Goal: Book appointment/travel/reservation

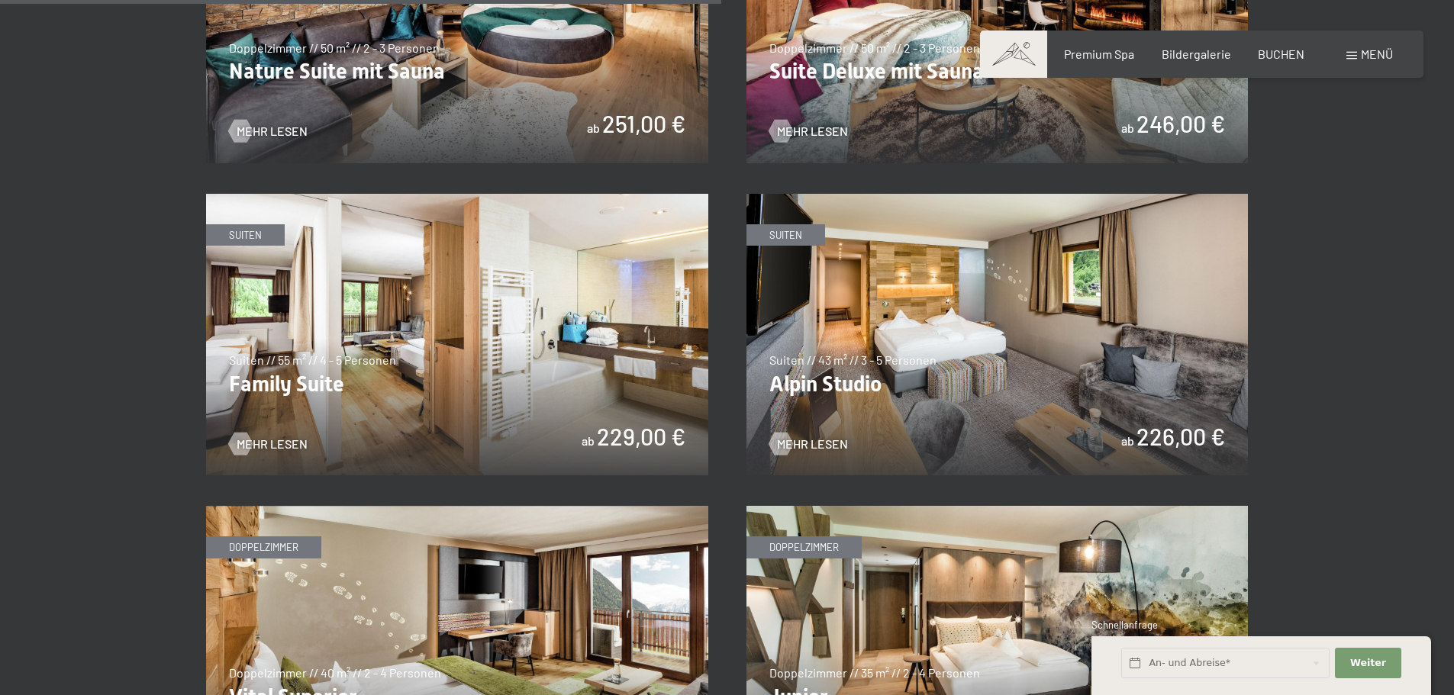
scroll to position [1221, 0]
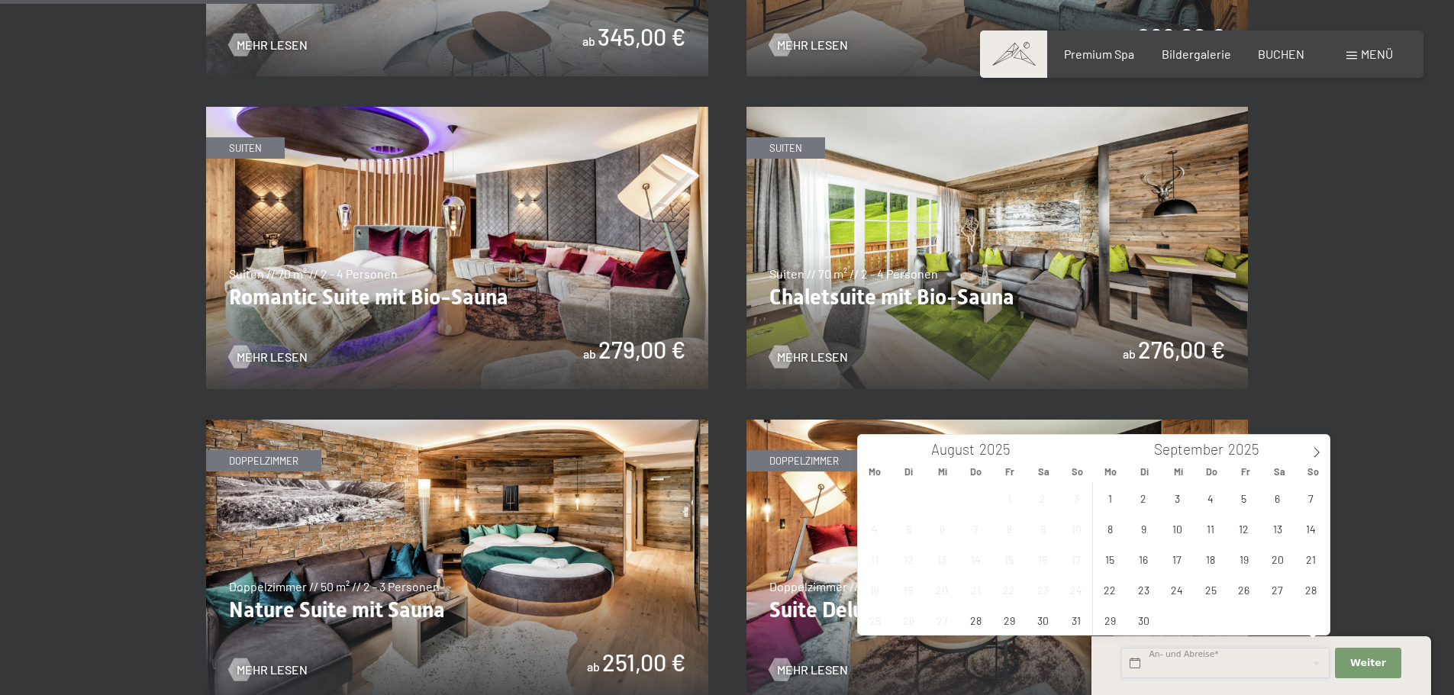
click at [1191, 664] on input "text" at bounding box center [1225, 663] width 208 height 31
click at [1315, 446] on span at bounding box center [1317, 448] width 26 height 26
click at [1245, 528] on span "10" at bounding box center [1244, 529] width 30 height 30
click at [1313, 531] on span "12" at bounding box center [1311, 529] width 30 height 30
type input "Fr. 10.10.2025 - So. 12.10.2025"
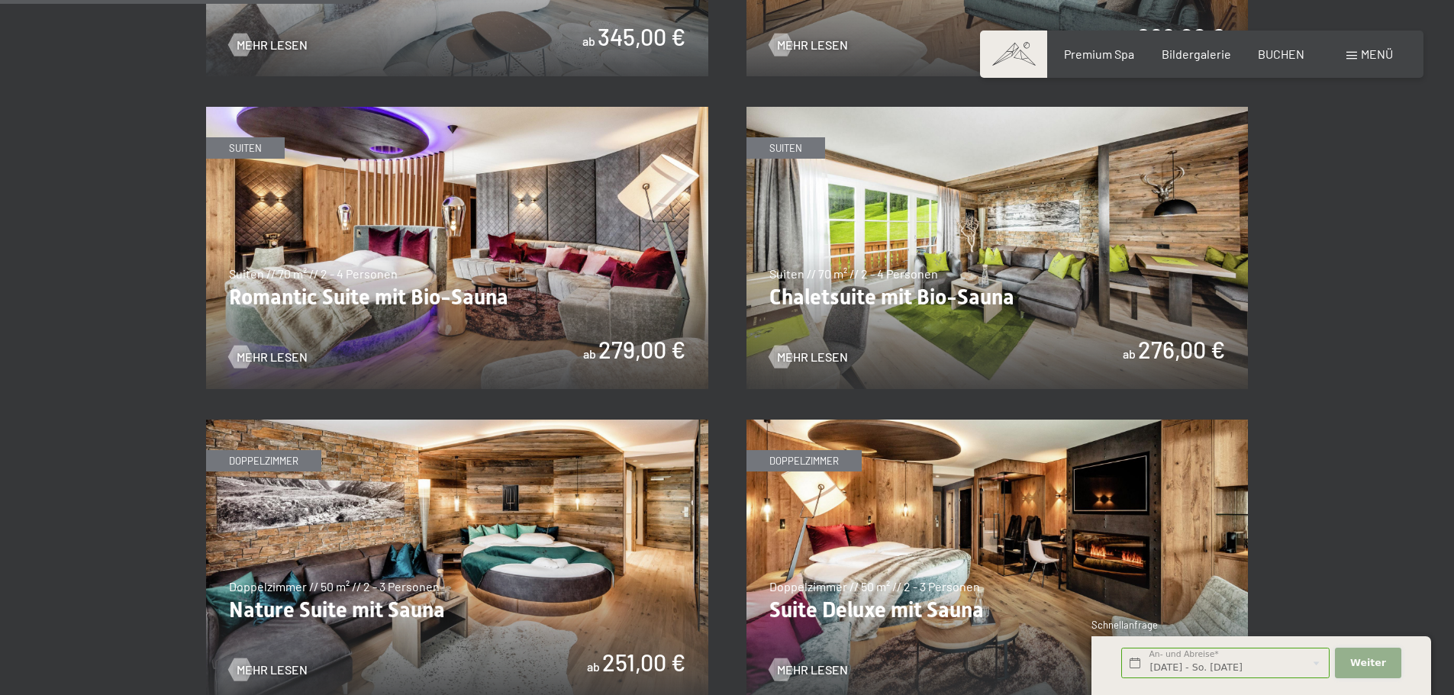
click at [1385, 659] on button "Weiter Adressfelder ausblenden" at bounding box center [1368, 663] width 66 height 31
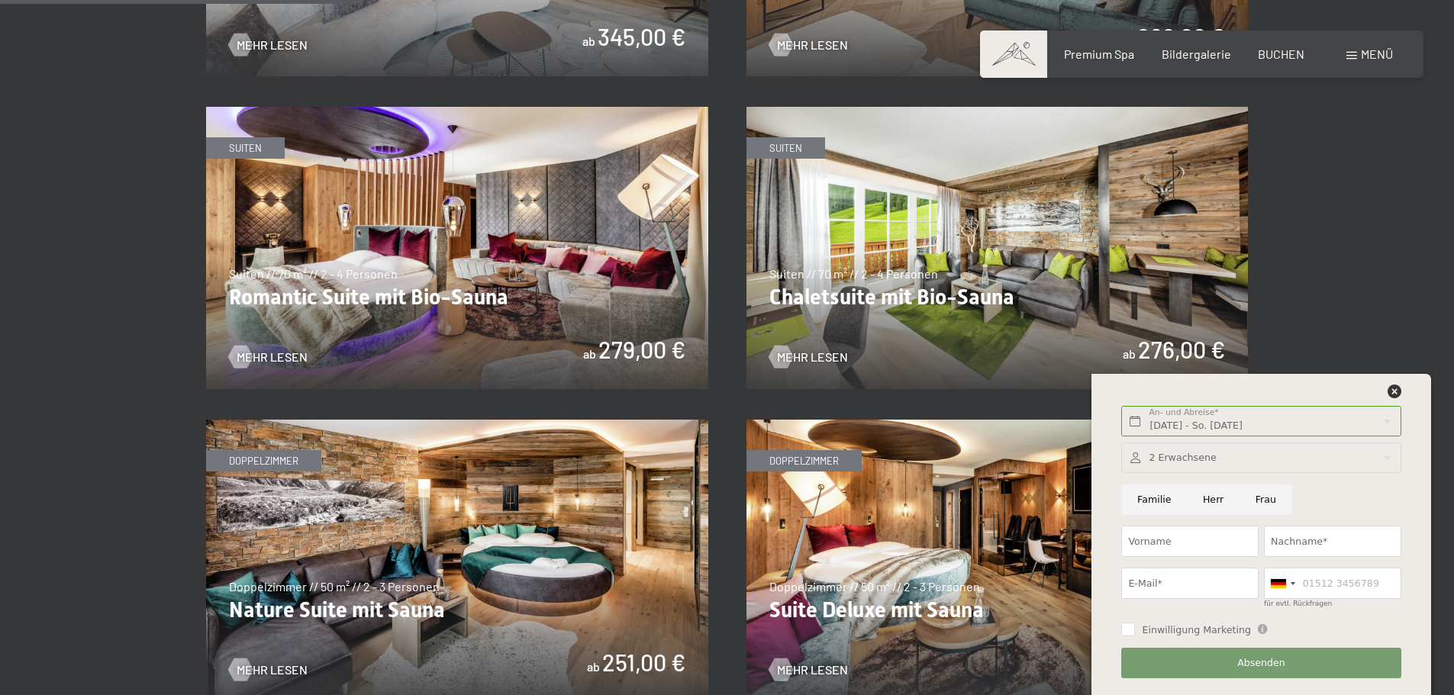
click at [1262, 497] on input "Frau" at bounding box center [1266, 500] width 53 height 31
radio input "true"
click at [1212, 551] on input "Vorname" at bounding box center [1189, 541] width 137 height 31
type input "Marie-Therese"
type input "Rabalder"
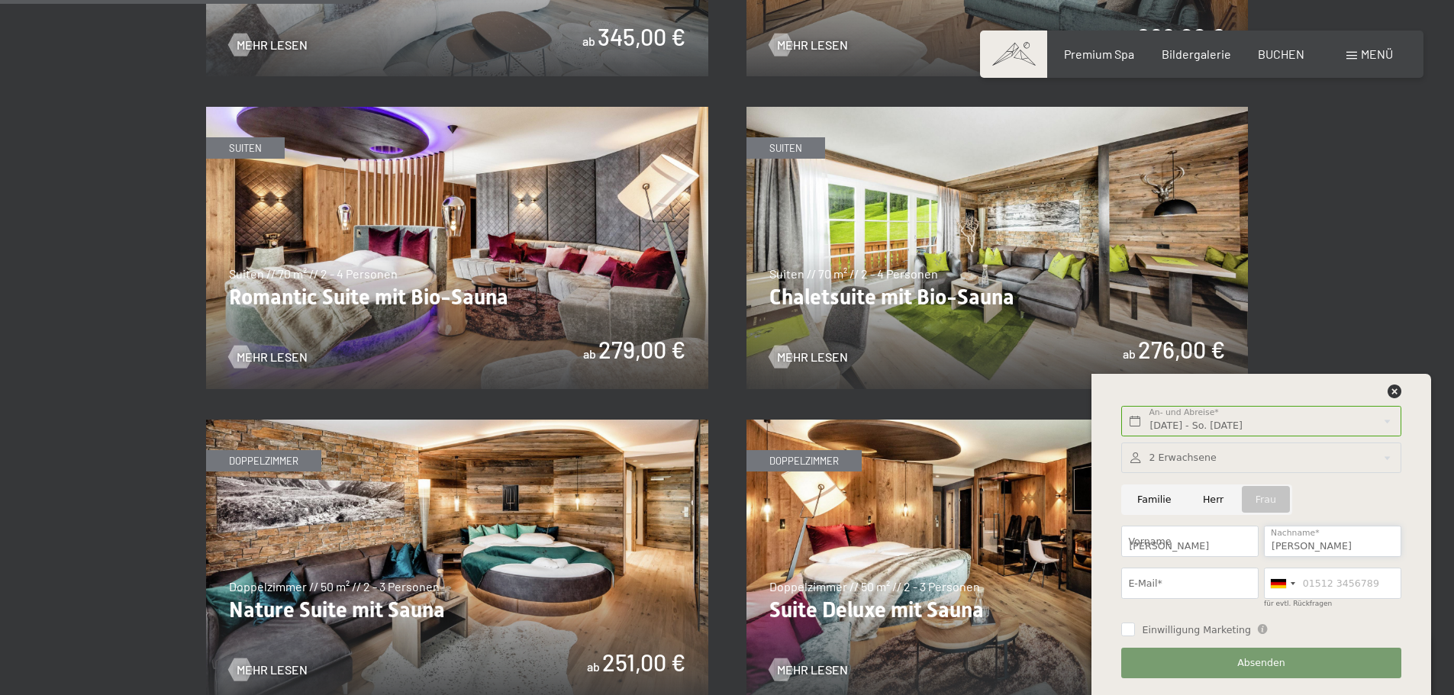
type input "rabalder@live.at"
type input "06605637311"
drag, startPoint x: 1208, startPoint y: 585, endPoint x: 1123, endPoint y: 588, distance: 85.5
click at [1123, 588] on input "rabalder@live.at" at bounding box center [1189, 583] width 137 height 31
click at [1164, 593] on input "office@skinwalker-outdoor.com" at bounding box center [1189, 583] width 137 height 31
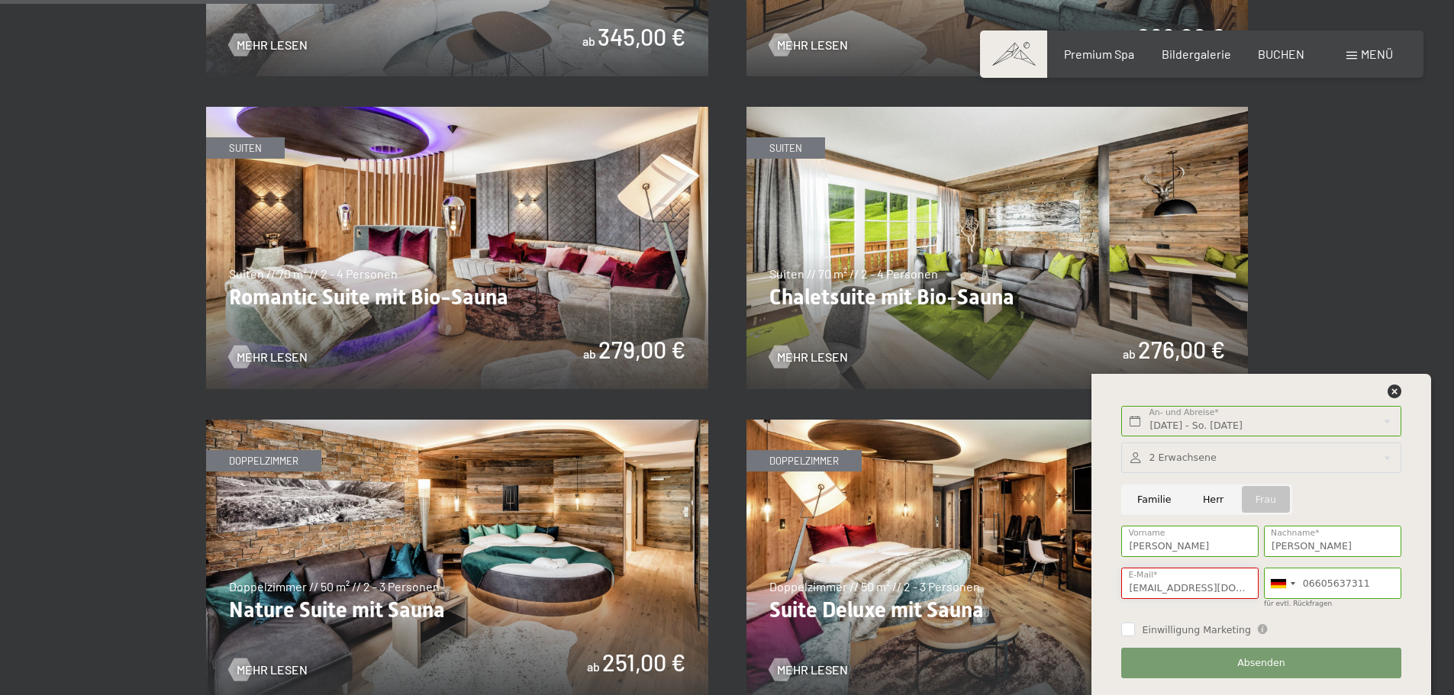
drag, startPoint x: 1154, startPoint y: 592, endPoint x: 1124, endPoint y: 592, distance: 30.5
click at [1127, 592] on input "office@skinwalker-outdoor.com" at bounding box center [1189, 583] width 137 height 31
click at [1092, 586] on div "Fr. 10.10.2025 - So. 12.10.2025 An- und Abreise* 2 Nächte Weiter Adressfelder a…" at bounding box center [1261, 534] width 340 height 321
click at [1147, 590] on input "mary@skinwalker-outdoor.com" at bounding box center [1189, 583] width 137 height 31
drag, startPoint x: 1151, startPoint y: 592, endPoint x: 1127, endPoint y: 592, distance: 24.4
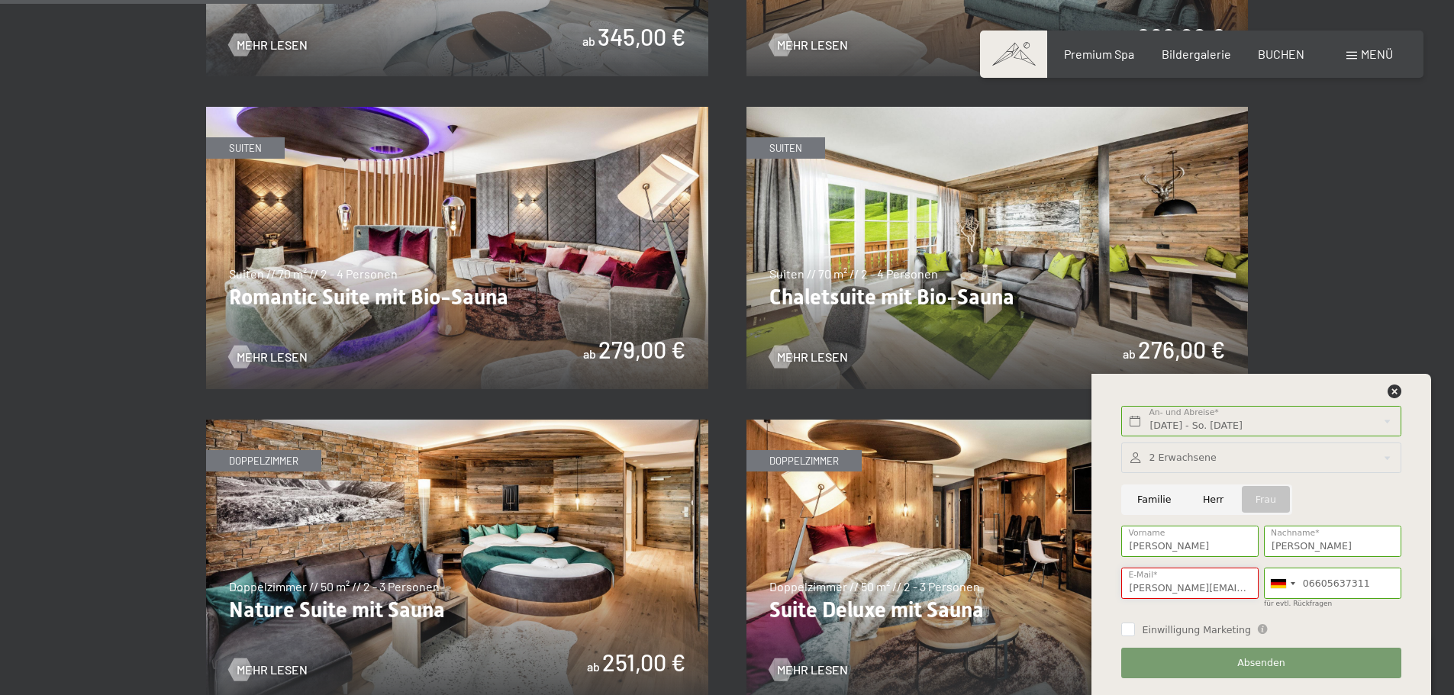
click at [1127, 592] on input "mary@skinwalker-outdoor.com" at bounding box center [1189, 583] width 137 height 31
click at [1136, 592] on input "mary@skinwalker-outdoor.com" at bounding box center [1189, 583] width 137 height 31
drag, startPoint x: 1130, startPoint y: 590, endPoint x: 1274, endPoint y: 604, distance: 144.9
click at [1274, 604] on div "2 Erwachsene 2 Erwachsene Älter als 14 Jahre 0 Kinder Bis 14 Jahre Übernehmen F…" at bounding box center [1261, 560] width 285 height 247
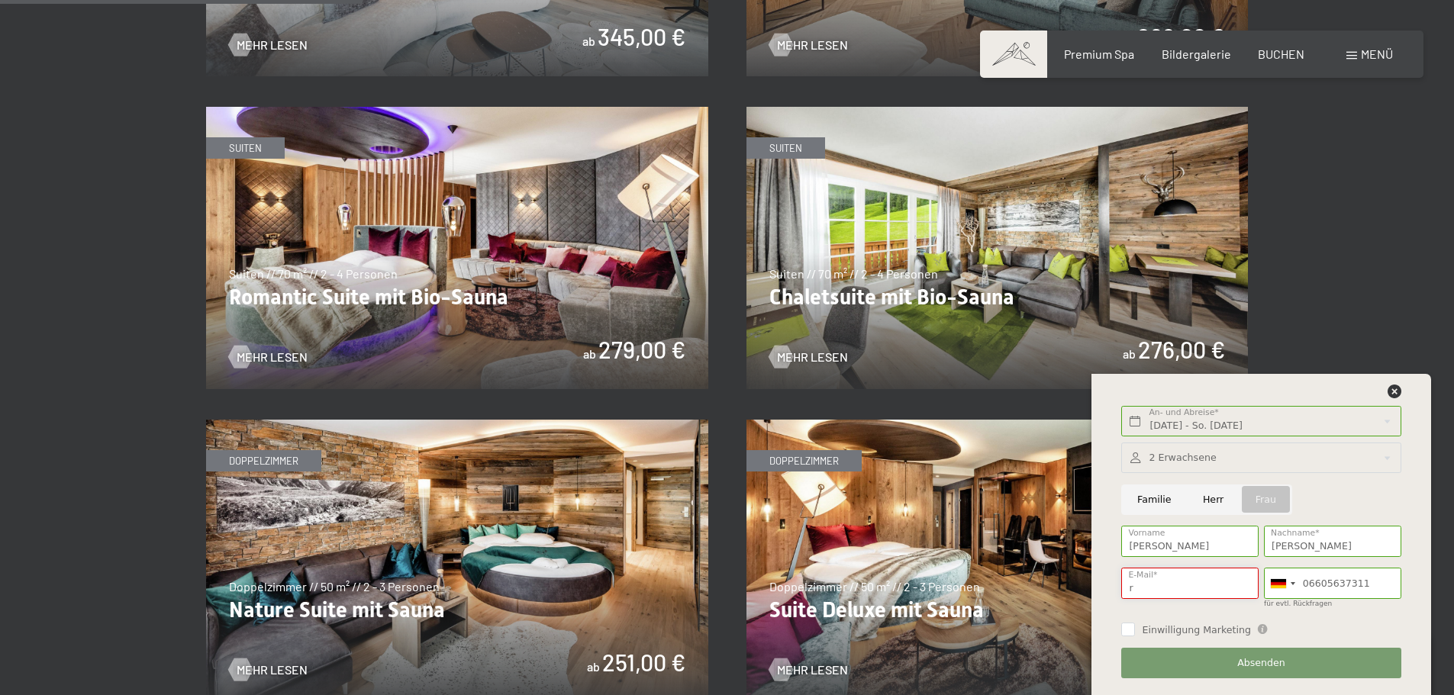
scroll to position [0, 0]
type input "rabalder.mth@gmail.com"
click at [1243, 664] on span "Absenden" at bounding box center [1261, 663] width 48 height 14
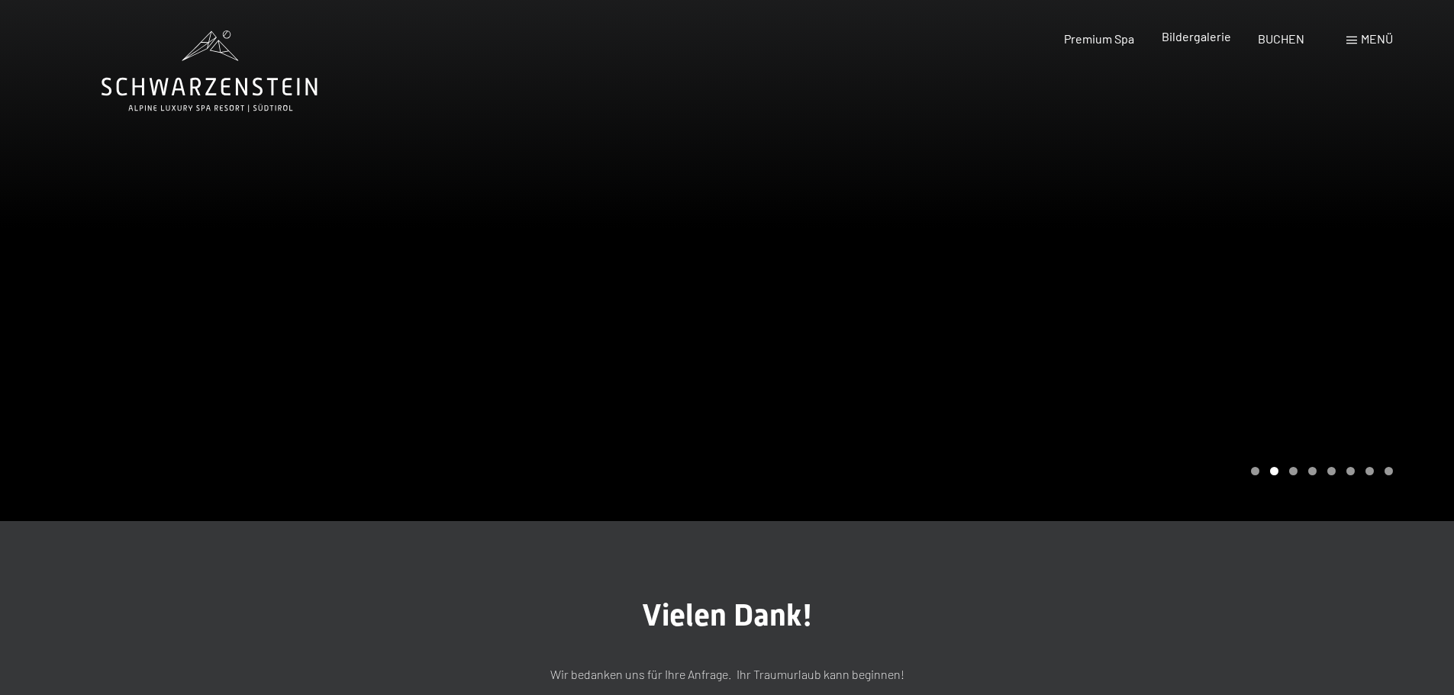
click at [1185, 40] on span "Bildergalerie" at bounding box center [1196, 36] width 69 height 15
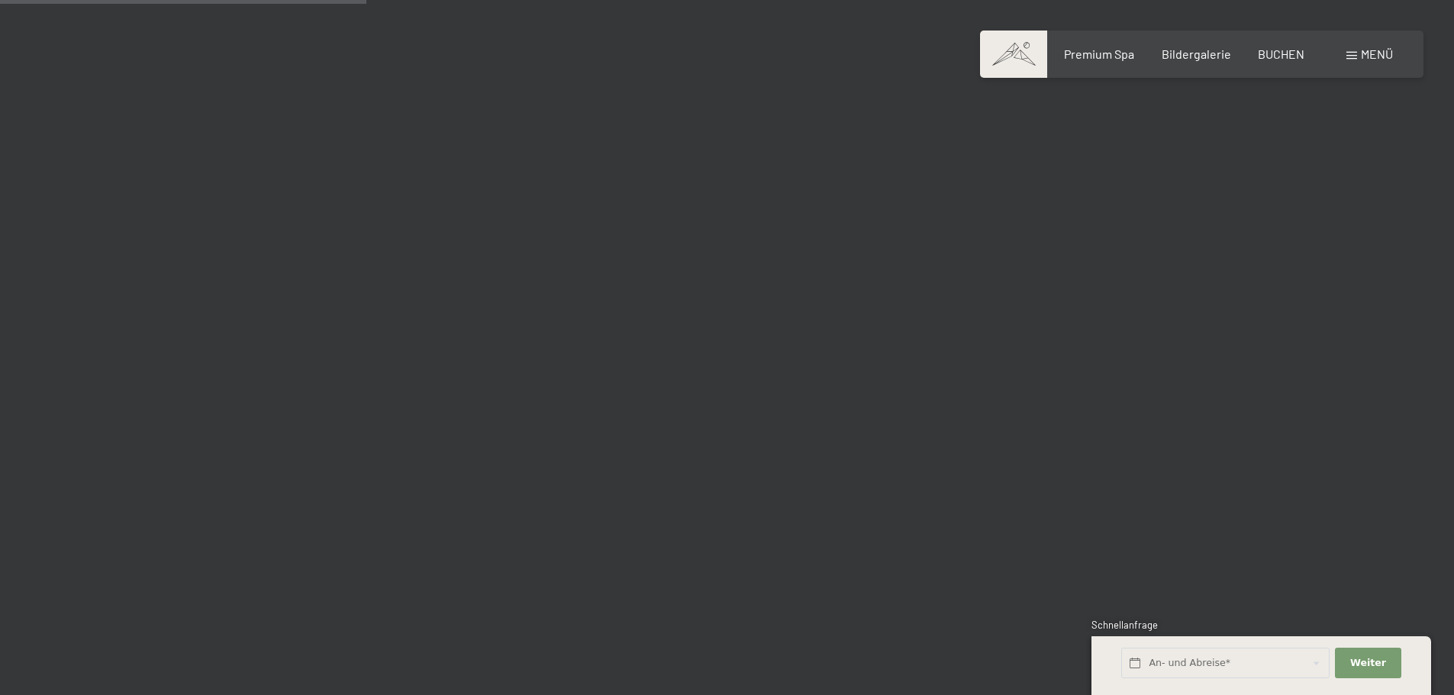
scroll to position [5190, 0]
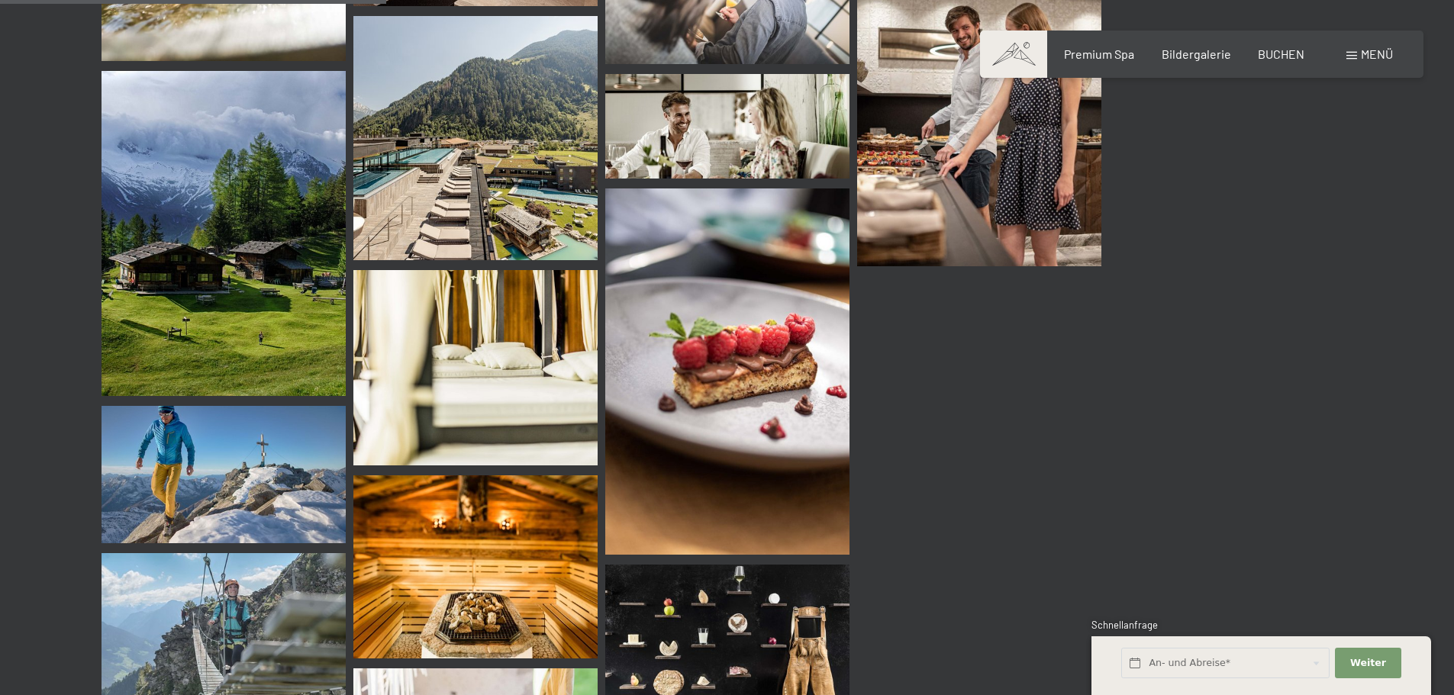
click at [1307, 53] on div "Premium Spa Bildergalerie BUCHEN" at bounding box center [1171, 54] width 321 height 17
click at [1291, 53] on span "BUCHEN" at bounding box center [1281, 51] width 47 height 15
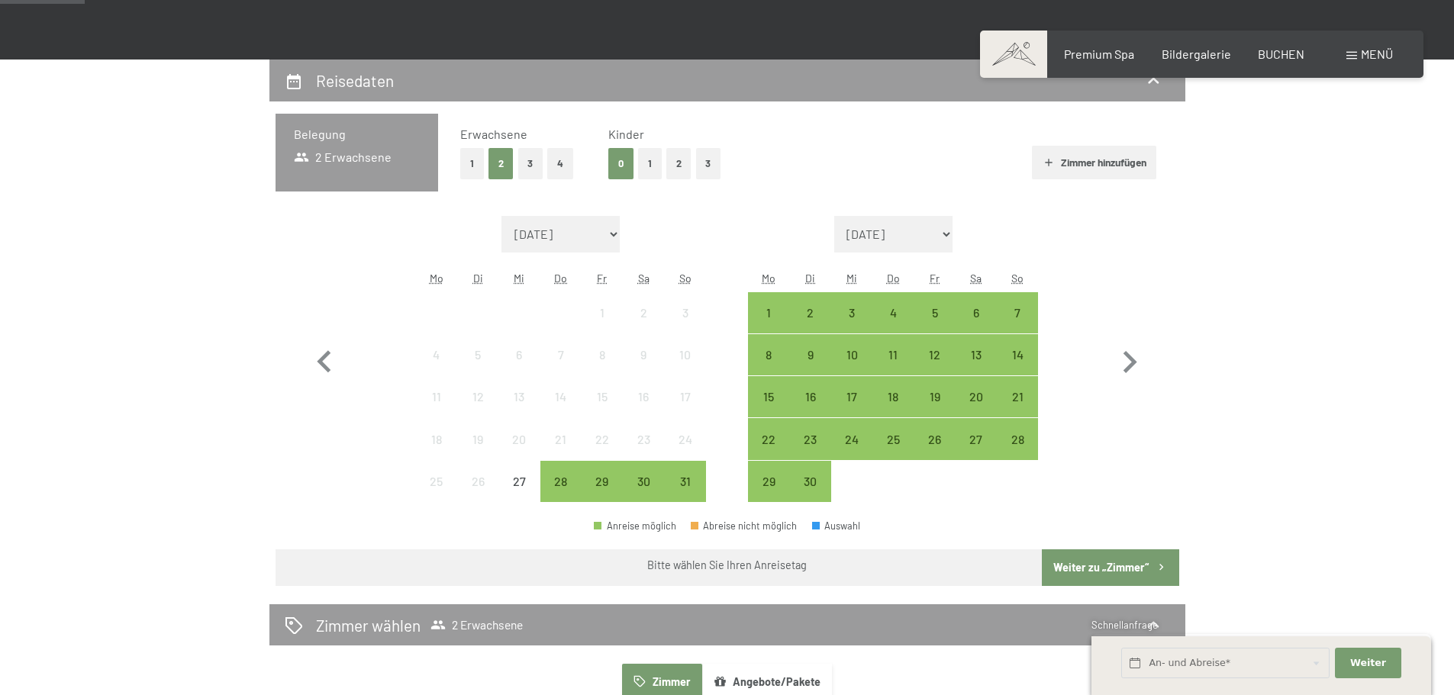
scroll to position [305, 0]
click at [1128, 363] on icon "button" at bounding box center [1129, 362] width 44 height 44
select select "2025-09-01"
select select "2025-10-01"
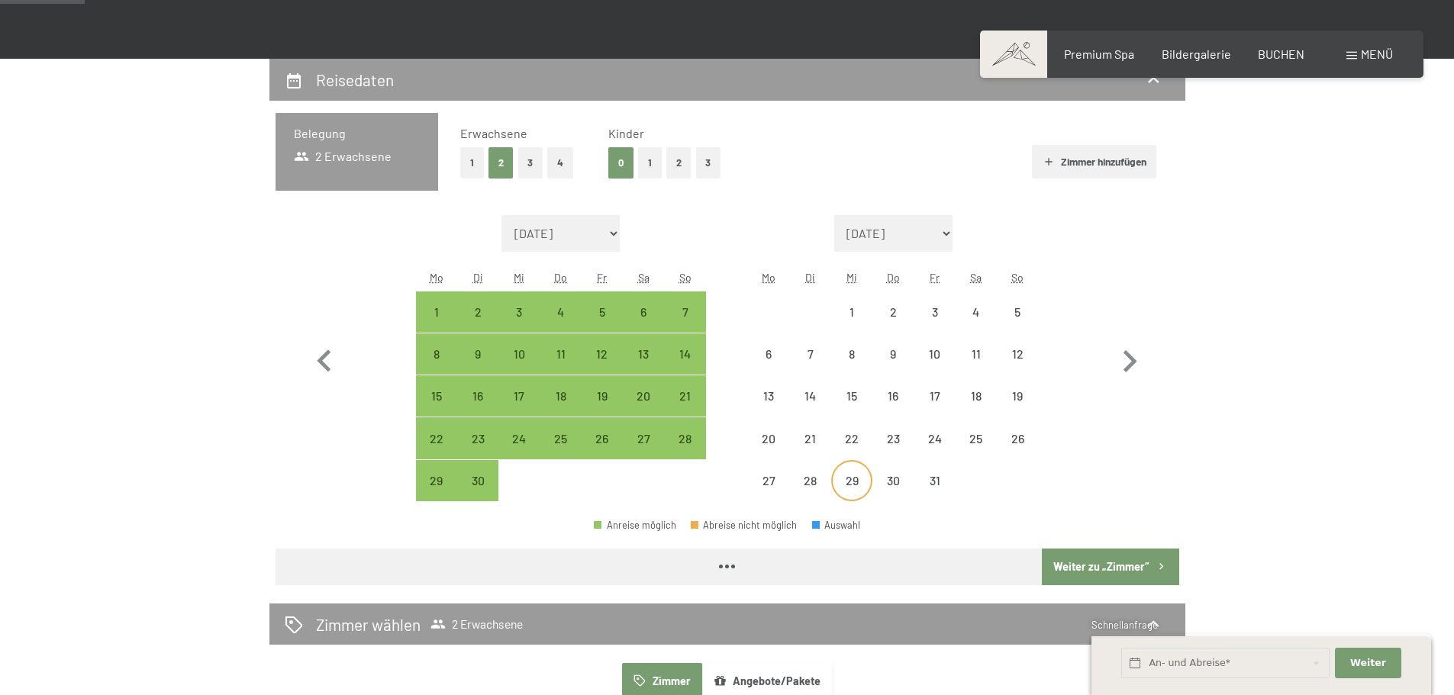
select select "2025-09-01"
select select "2025-10-01"
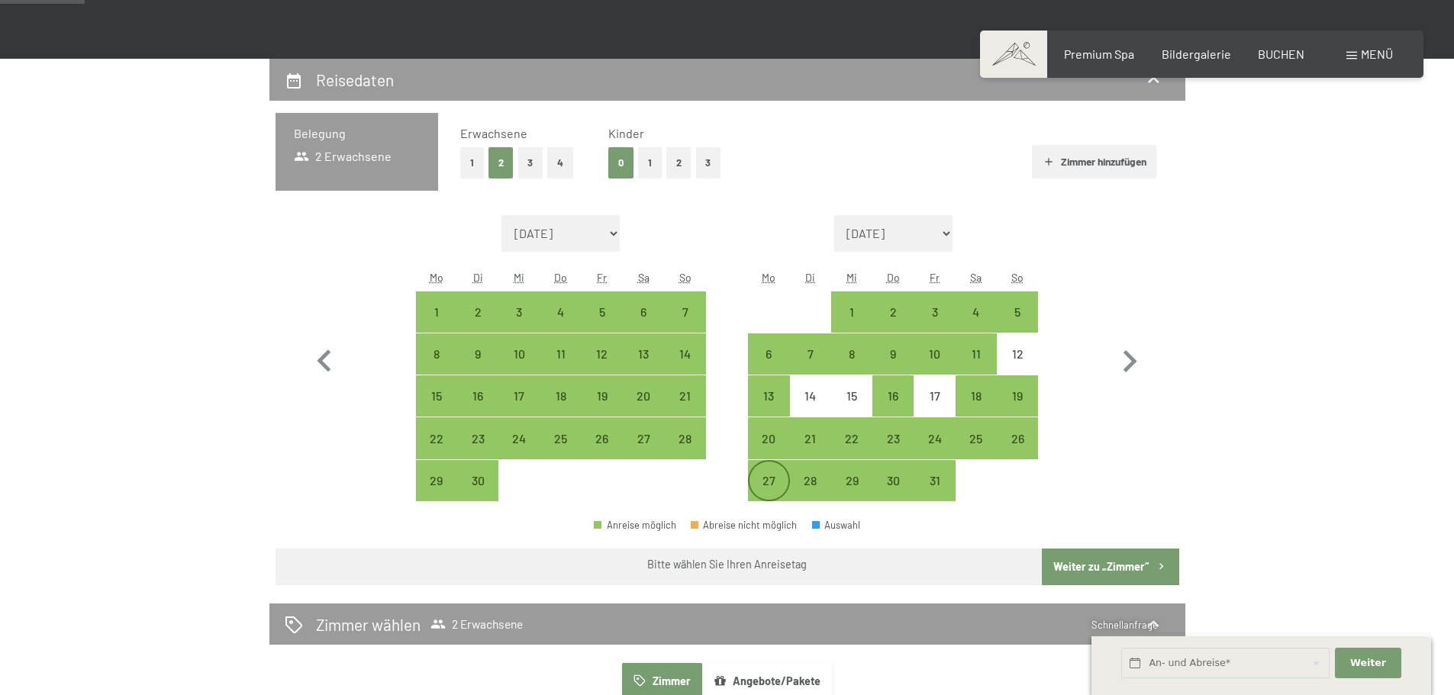
click at [765, 477] on div "27" at bounding box center [769, 494] width 38 height 38
select select "2025-09-01"
select select "2025-10-01"
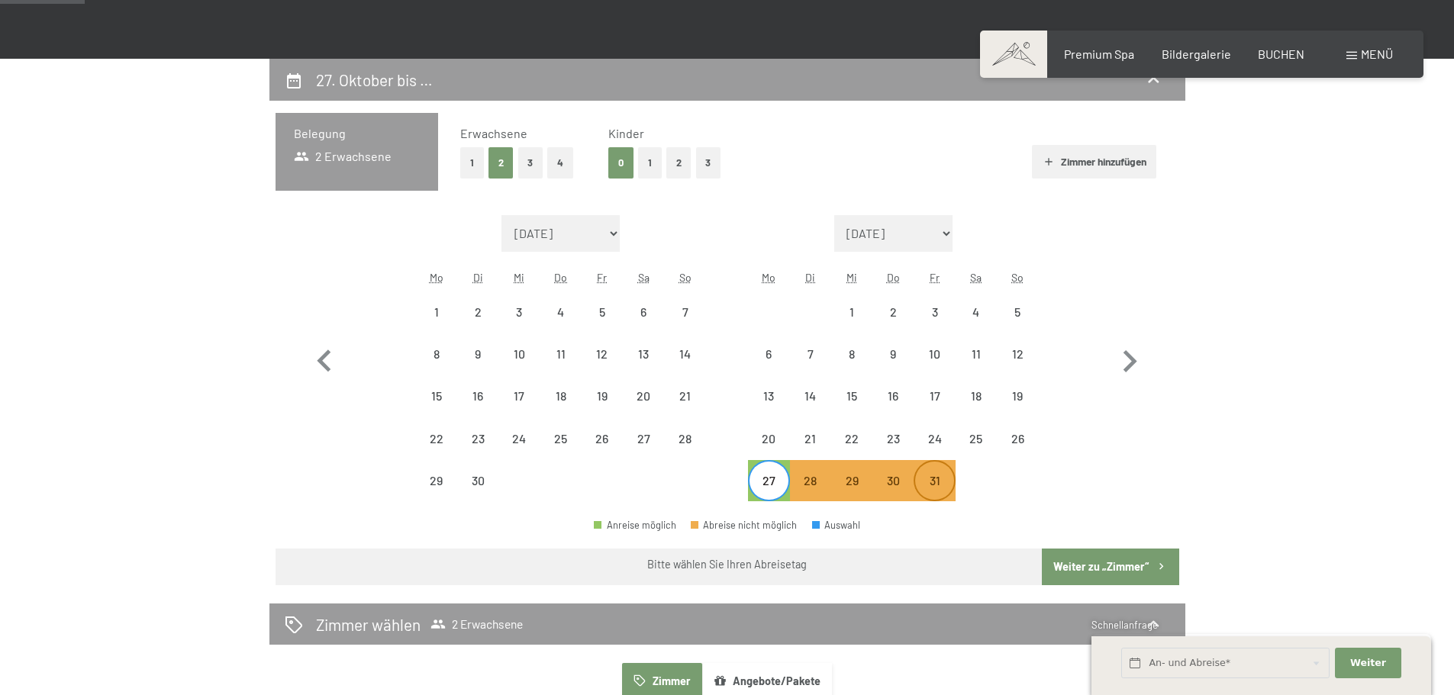
click at [932, 481] on div "31" at bounding box center [934, 494] width 38 height 38
select select "[DATE]"
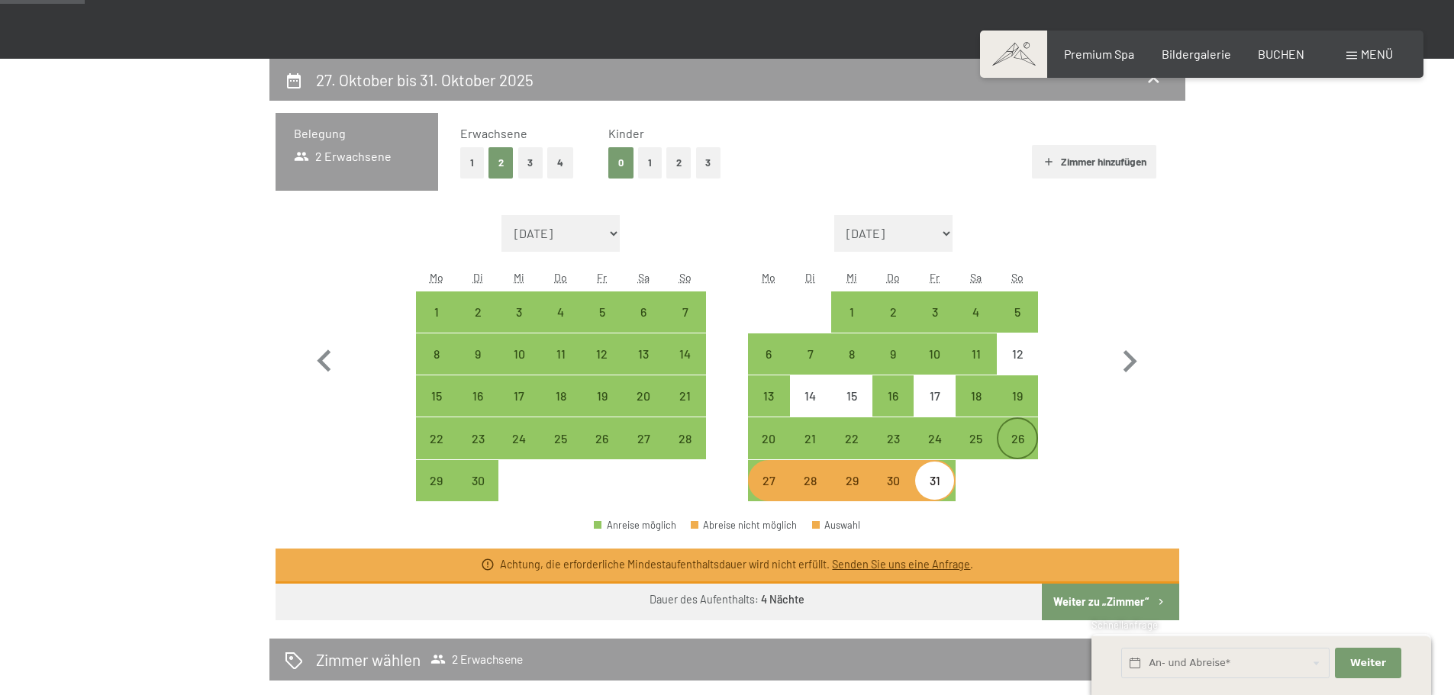
click at [1020, 443] on div "26" at bounding box center [1017, 452] width 38 height 38
select select "[DATE]"
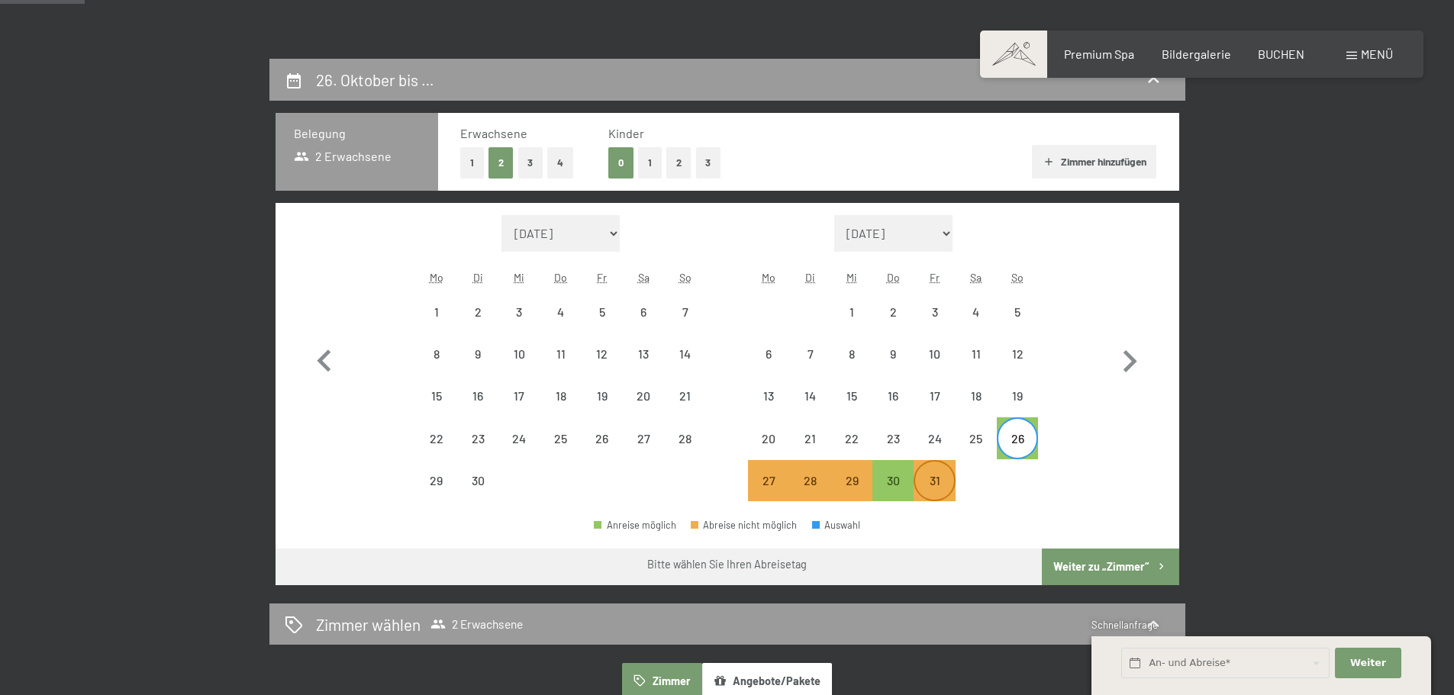
click at [934, 482] on div "31" at bounding box center [934, 494] width 38 height 38
select select "2025-09-01"
select select "2025-10-01"
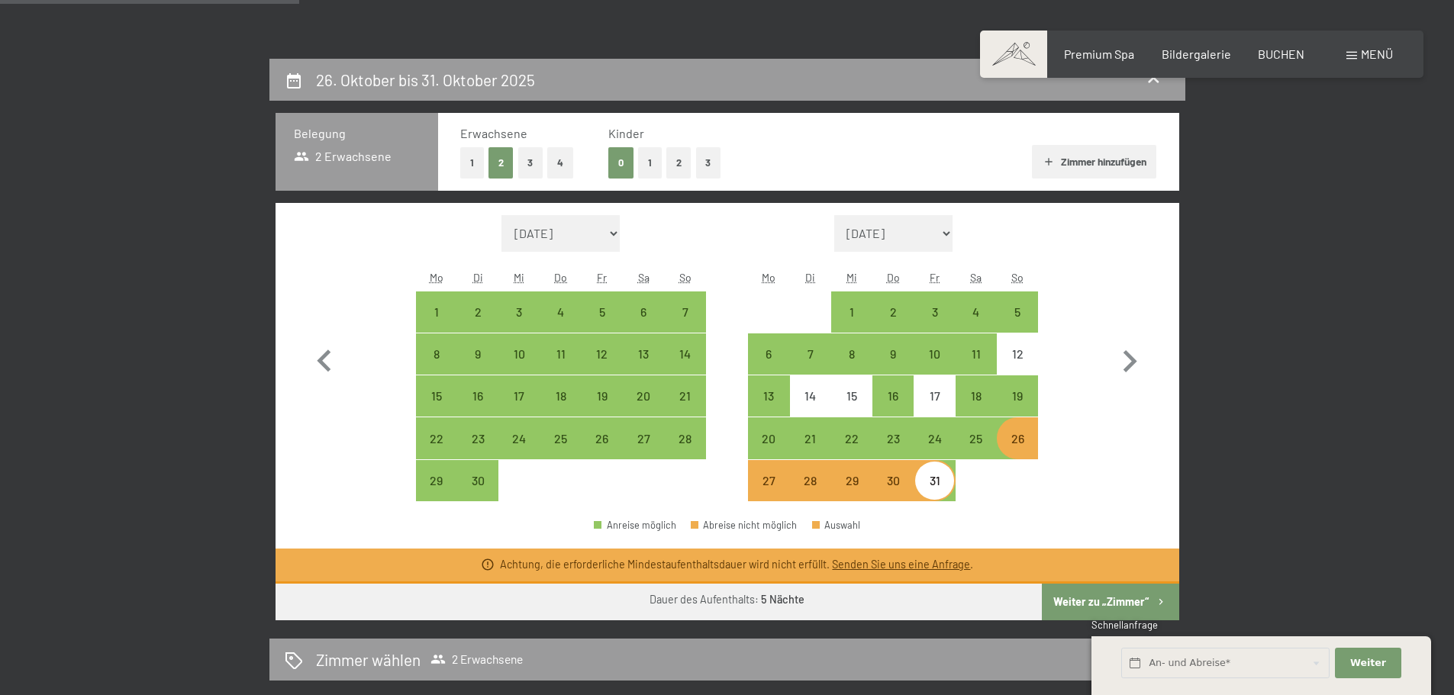
scroll to position [611, 0]
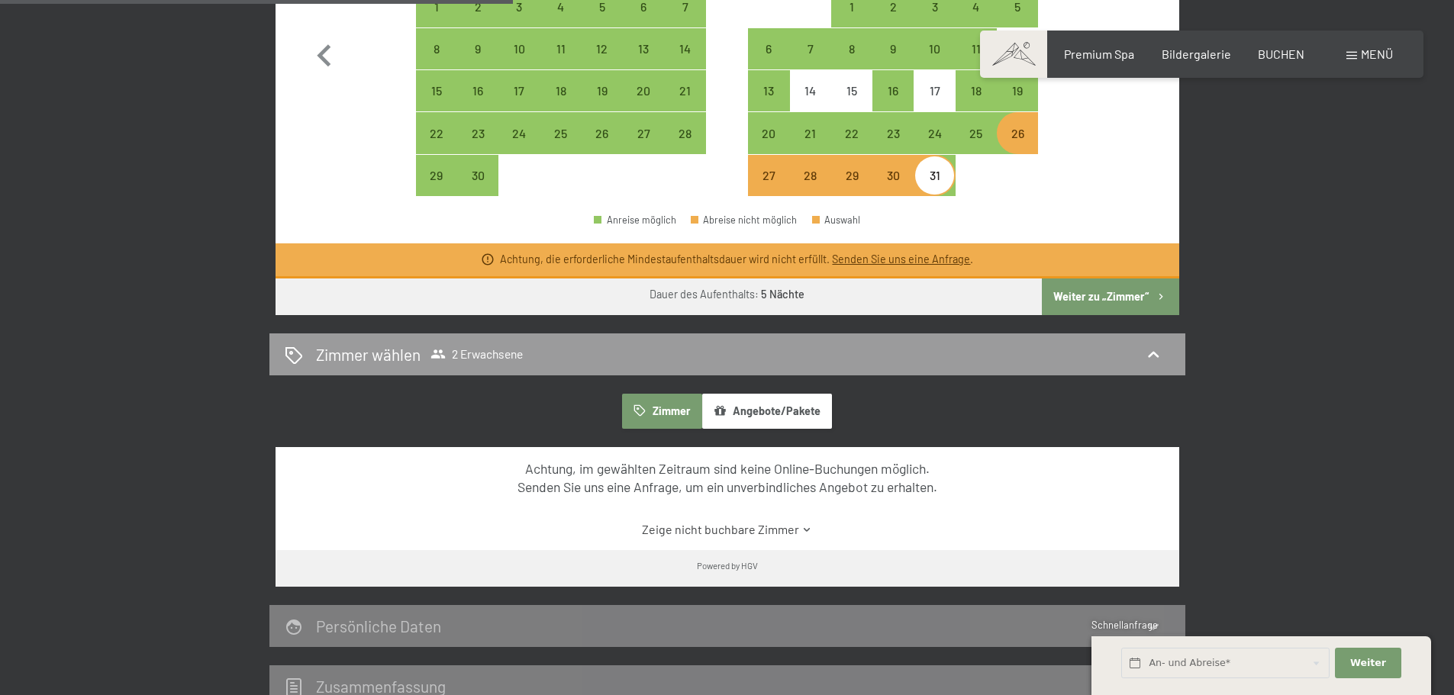
click at [780, 405] on button "Angebote/Pakete" at bounding box center [767, 411] width 130 height 35
click at [698, 530] on link "Zeige nicht buchbare Angebote/Pakete" at bounding box center [726, 529] width 849 height 17
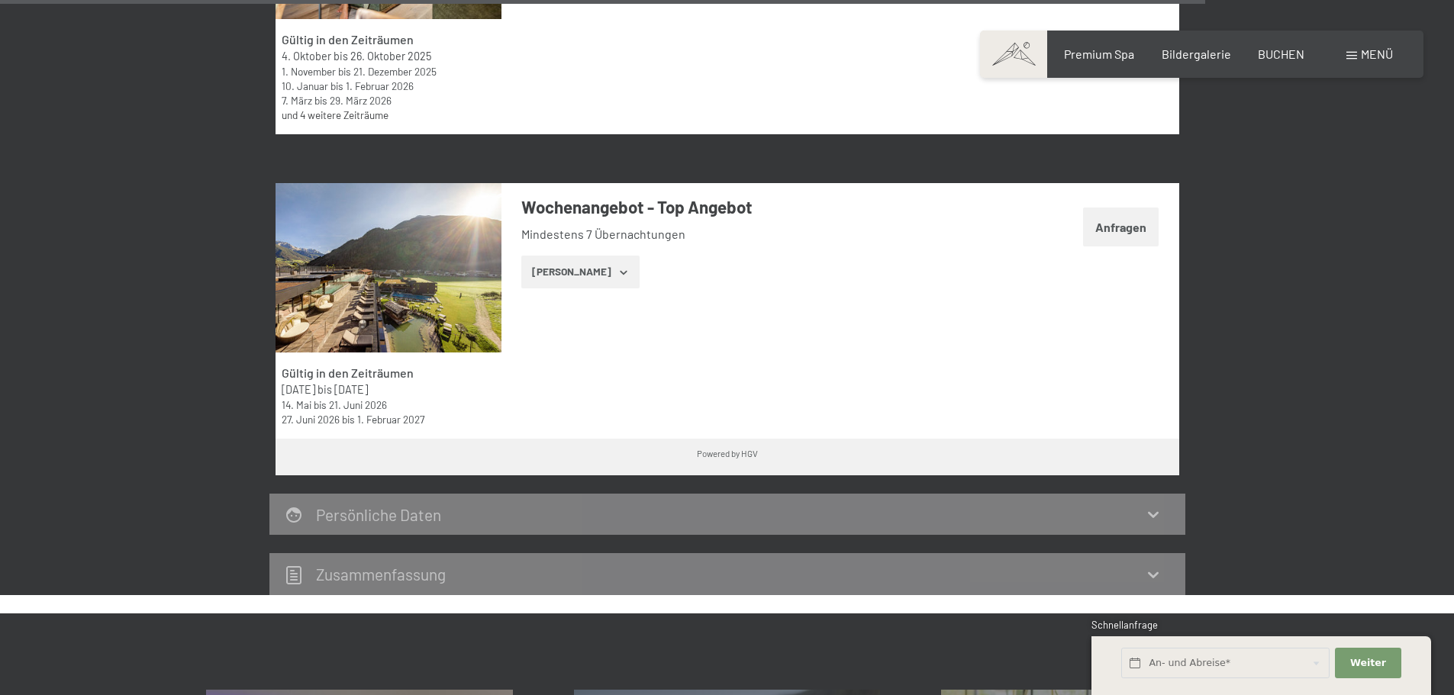
scroll to position [4579, 0]
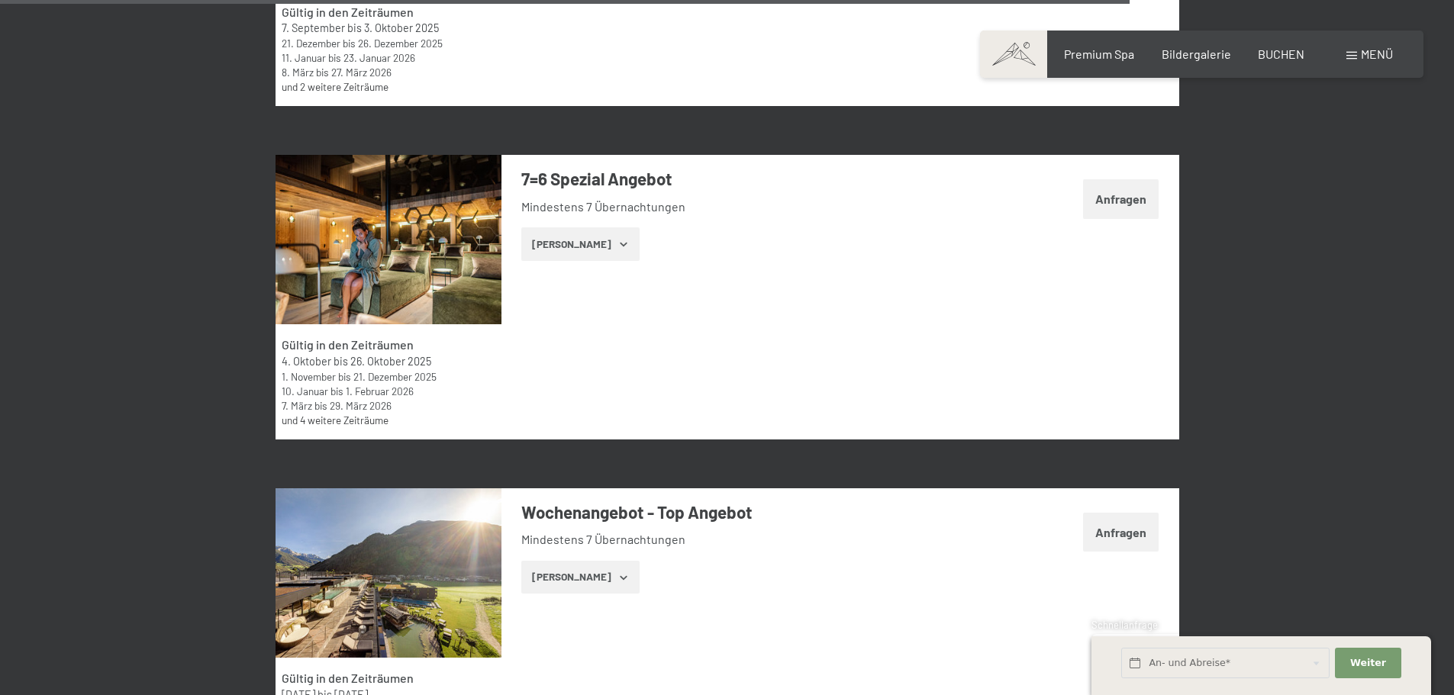
click at [617, 249] on icon "button" at bounding box center [623, 244] width 12 height 12
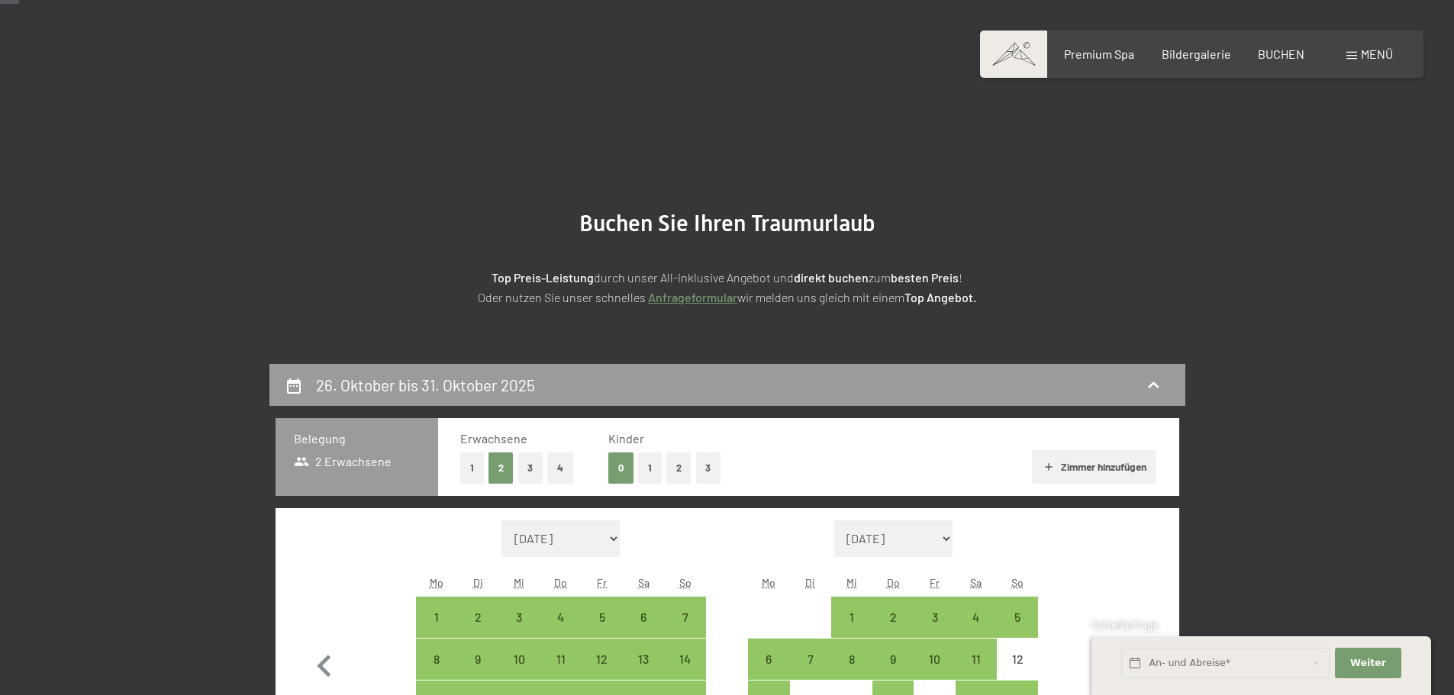
scroll to position [305, 0]
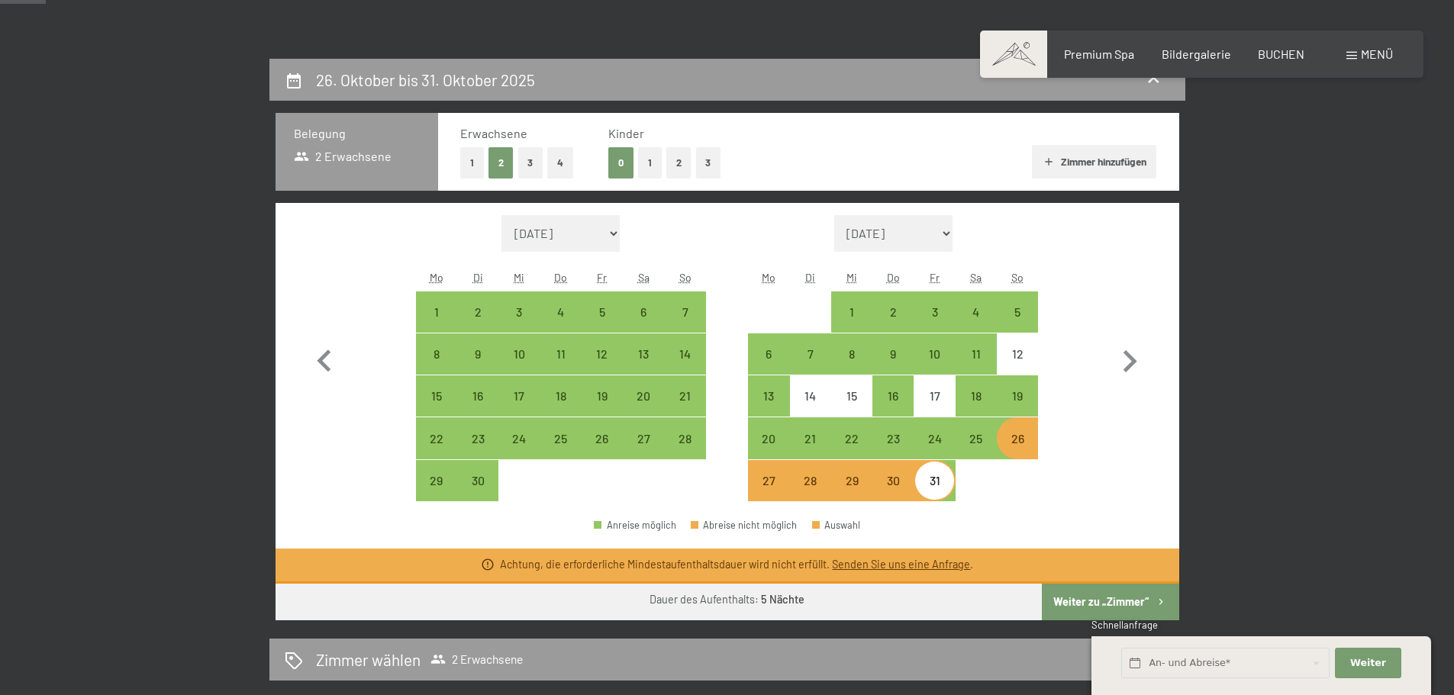
click at [774, 475] on div "27" at bounding box center [769, 494] width 38 height 38
select select "2025-09-01"
select select "2025-10-01"
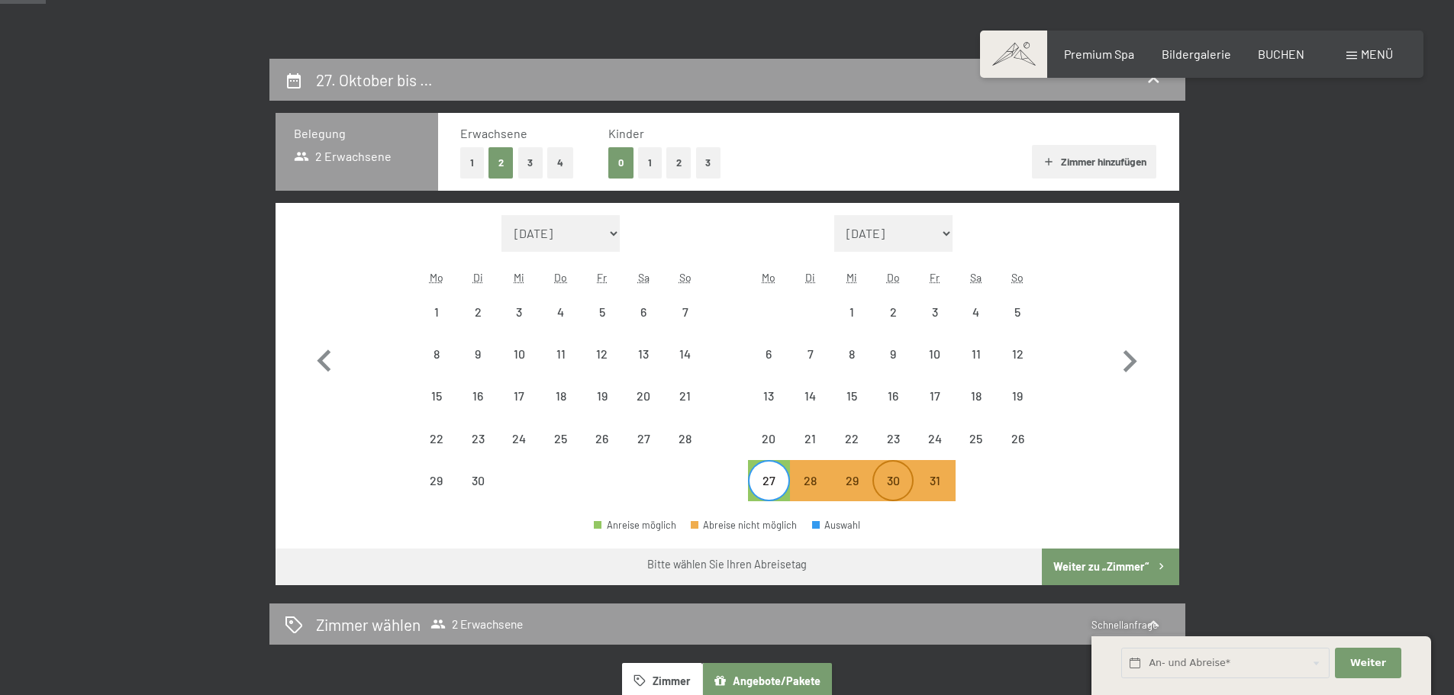
click at [902, 477] on div "30" at bounding box center [893, 494] width 38 height 38
select select "2025-09-01"
select select "2025-10-01"
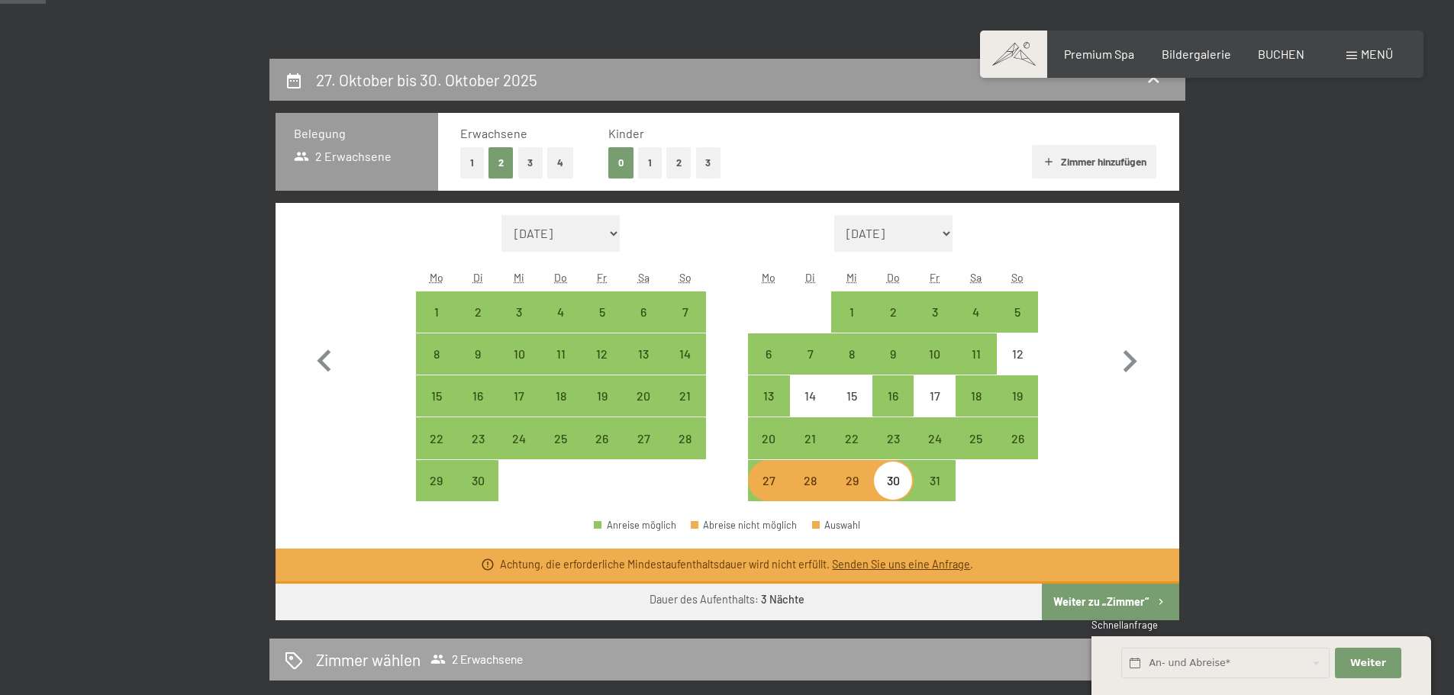
click at [1127, 598] on button "Weiter zu „Zimmer“" at bounding box center [1110, 602] width 137 height 37
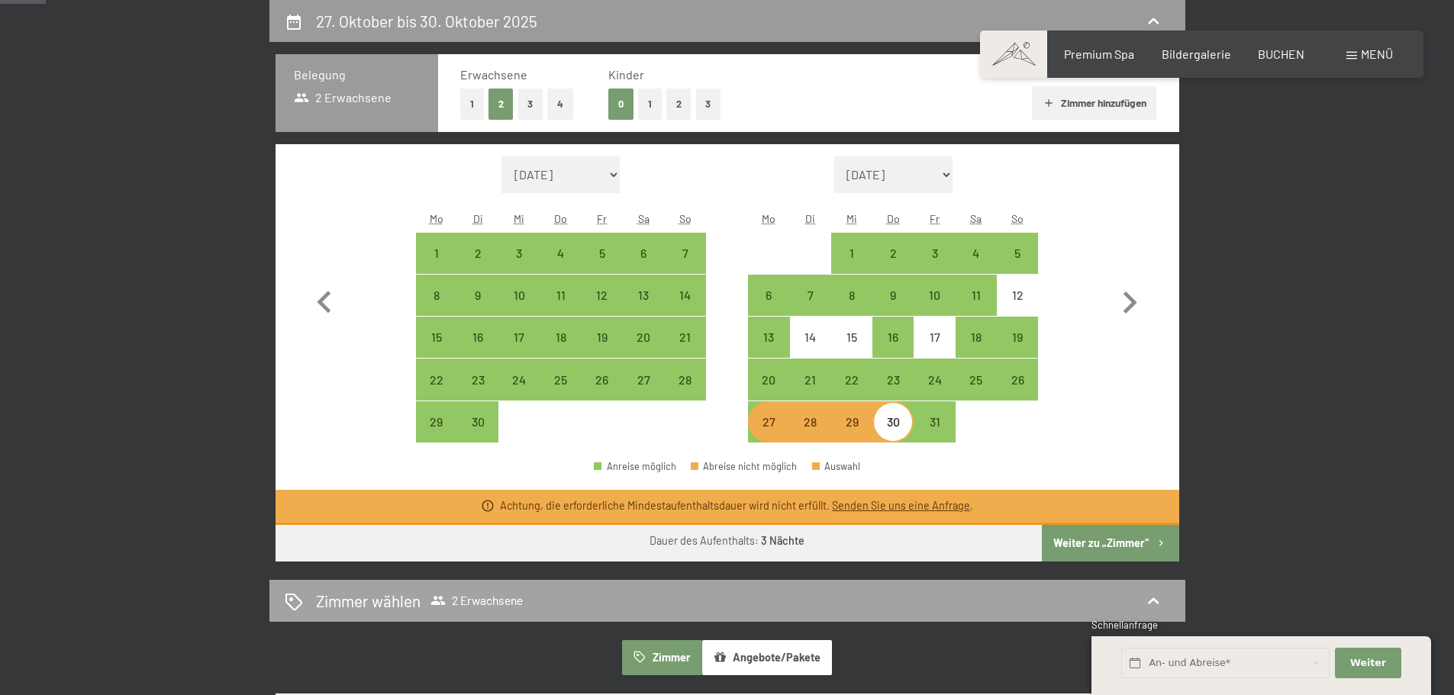
select select "2025-09-01"
select select "2025-10-01"
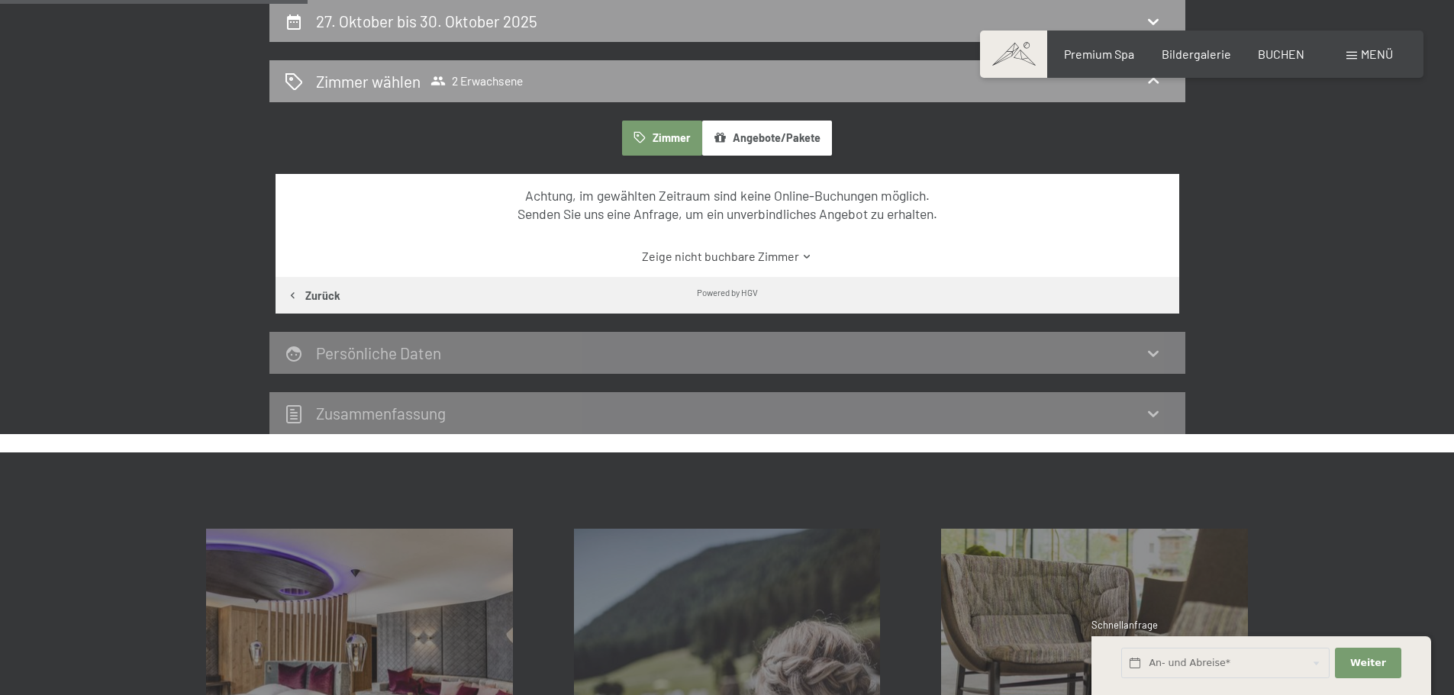
click at [708, 252] on link "Zeige nicht buchbare Zimmer" at bounding box center [726, 256] width 849 height 17
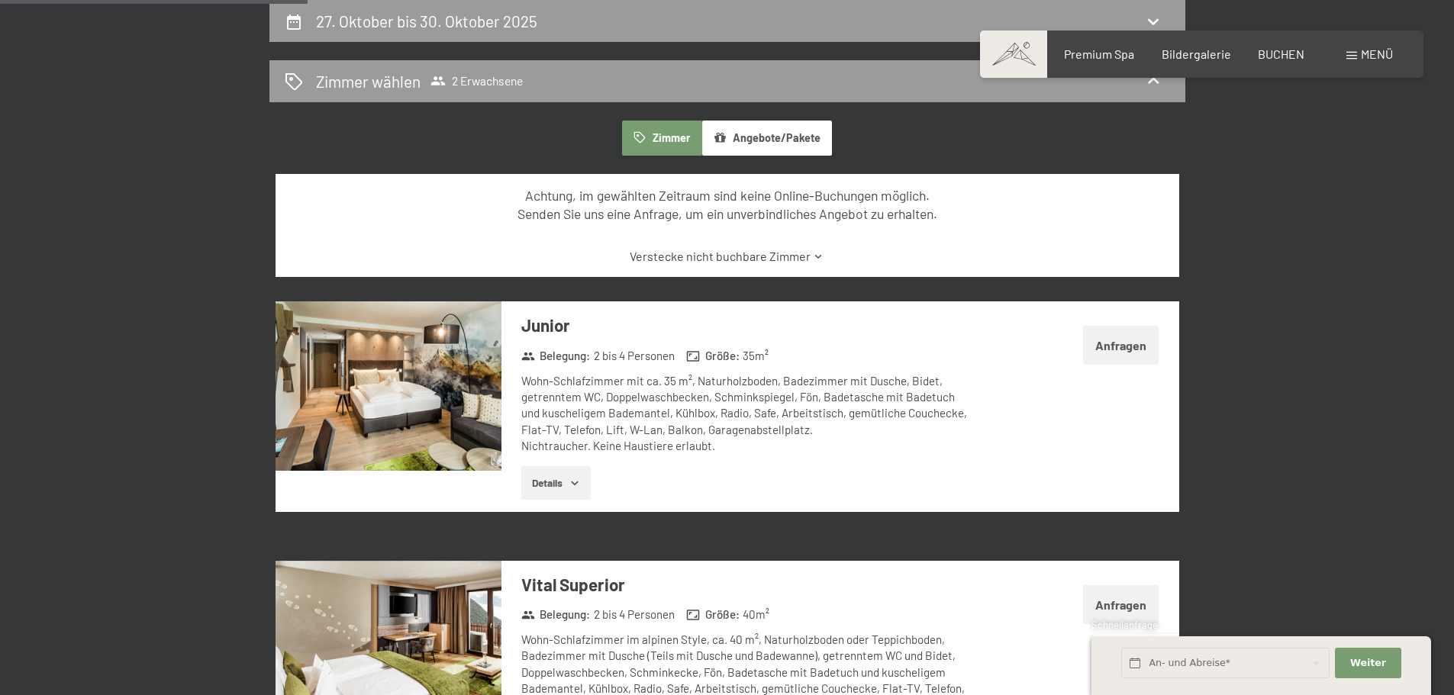
click at [721, 255] on link "Verstecke nicht buchbare Zimmer" at bounding box center [726, 256] width 849 height 17
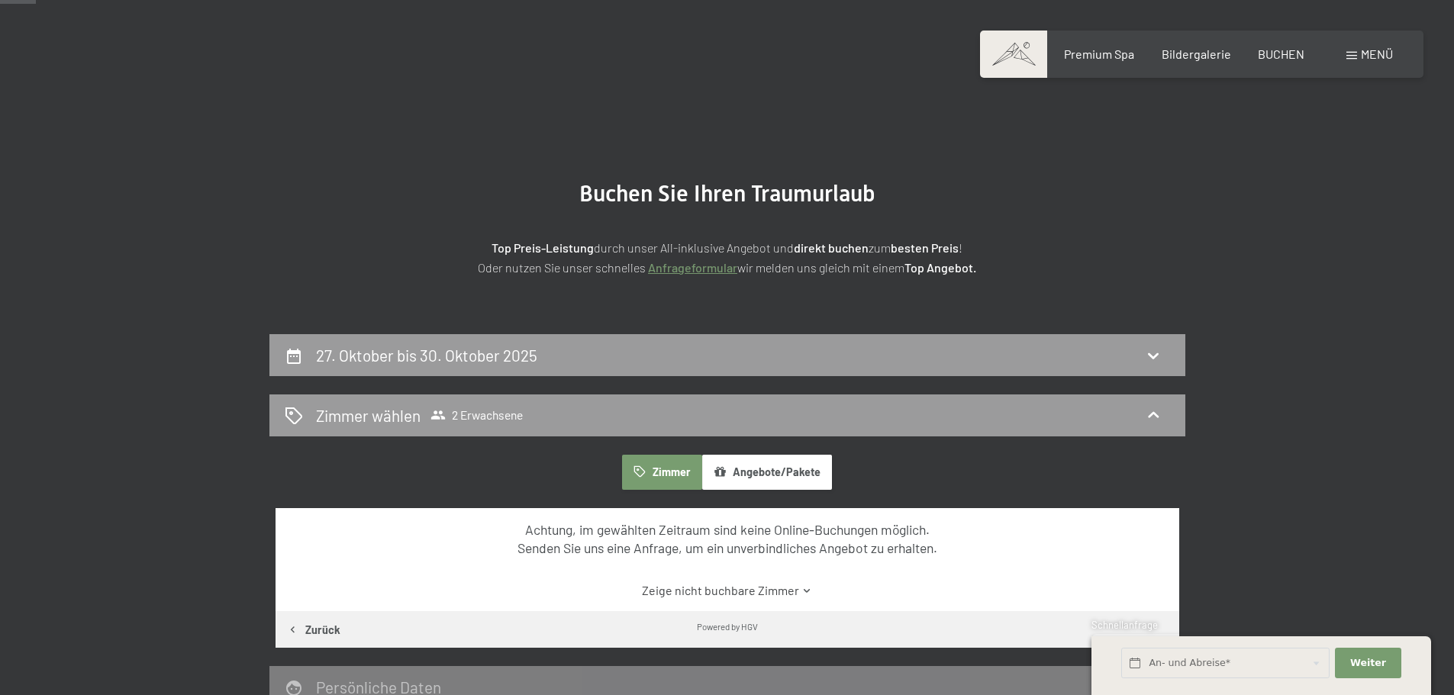
scroll to position [0, 0]
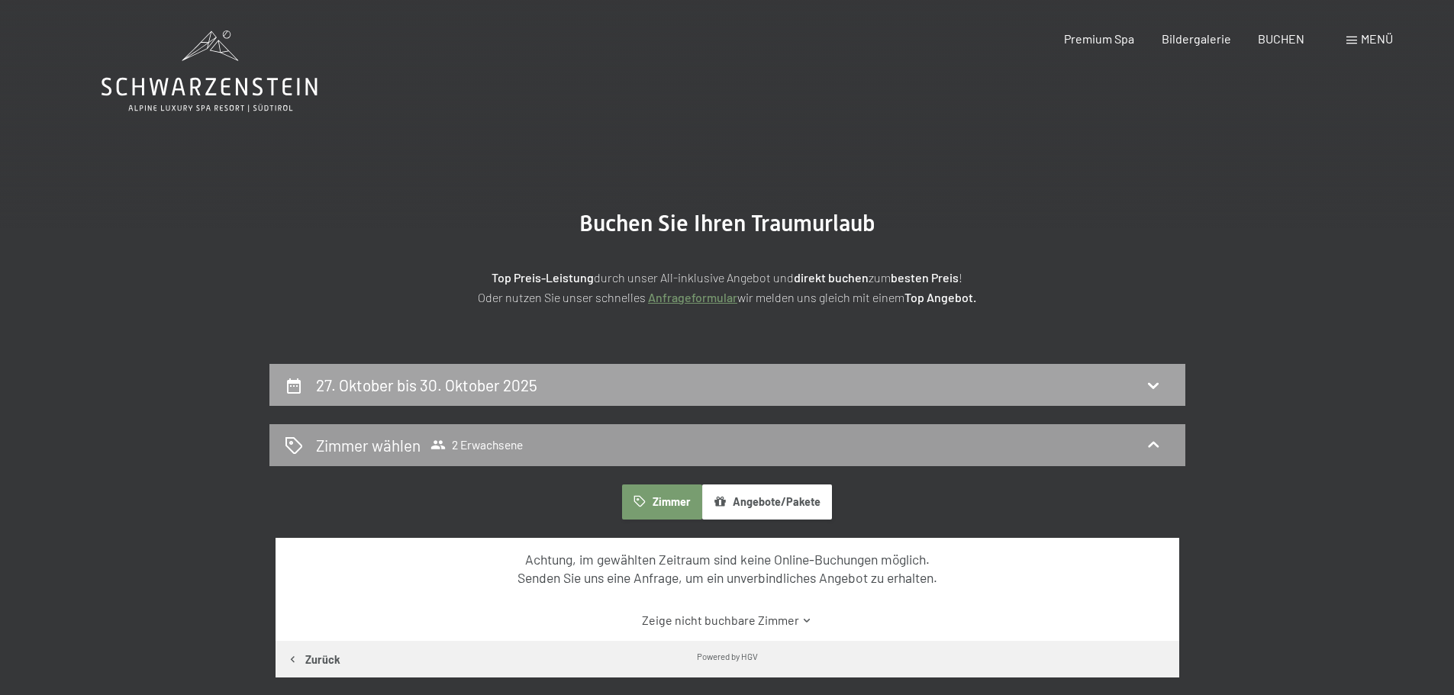
click at [1153, 383] on icon at bounding box center [1153, 385] width 18 height 18
select select "2025-09-01"
select select "2025-10-01"
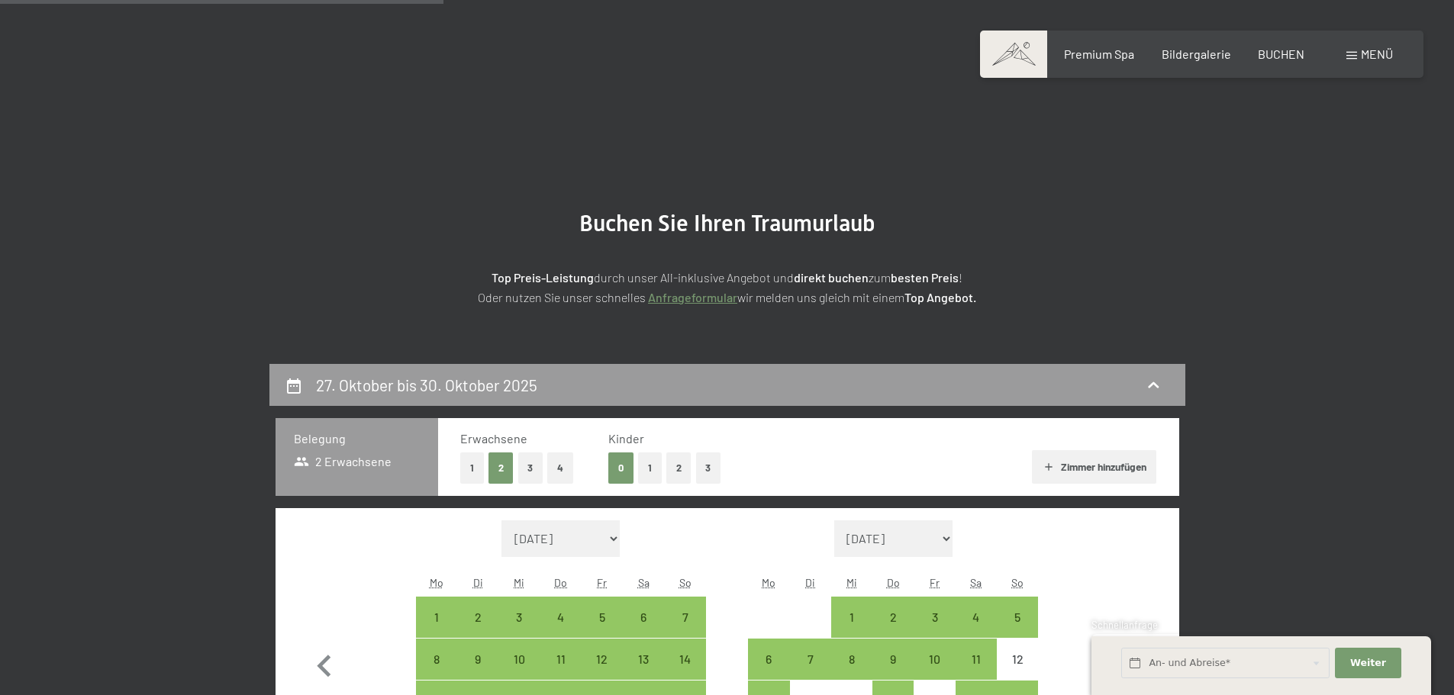
scroll to position [364, 0]
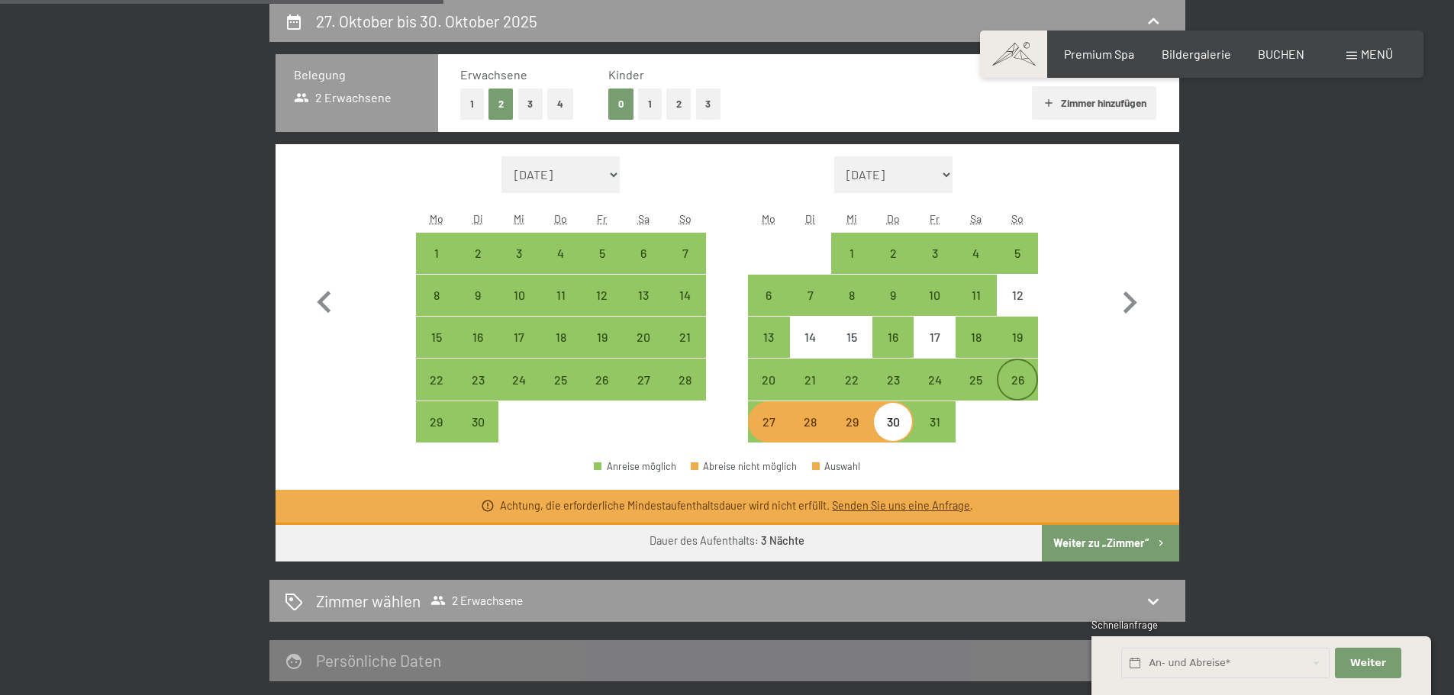
click at [1018, 379] on div "26" at bounding box center [1017, 393] width 38 height 38
select select "2025-09-01"
select select "2025-10-01"
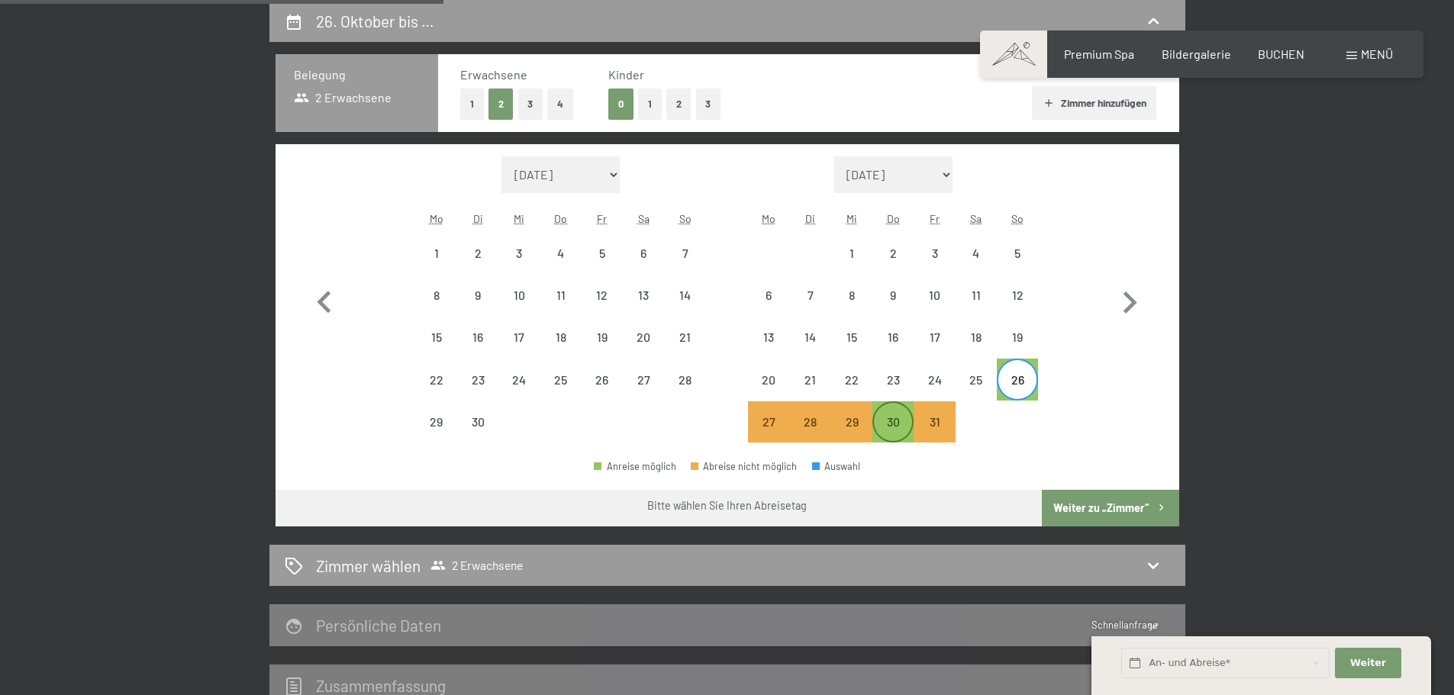
click at [888, 429] on div "30" at bounding box center [893, 435] width 38 height 38
select select "2025-09-01"
select select "2025-10-01"
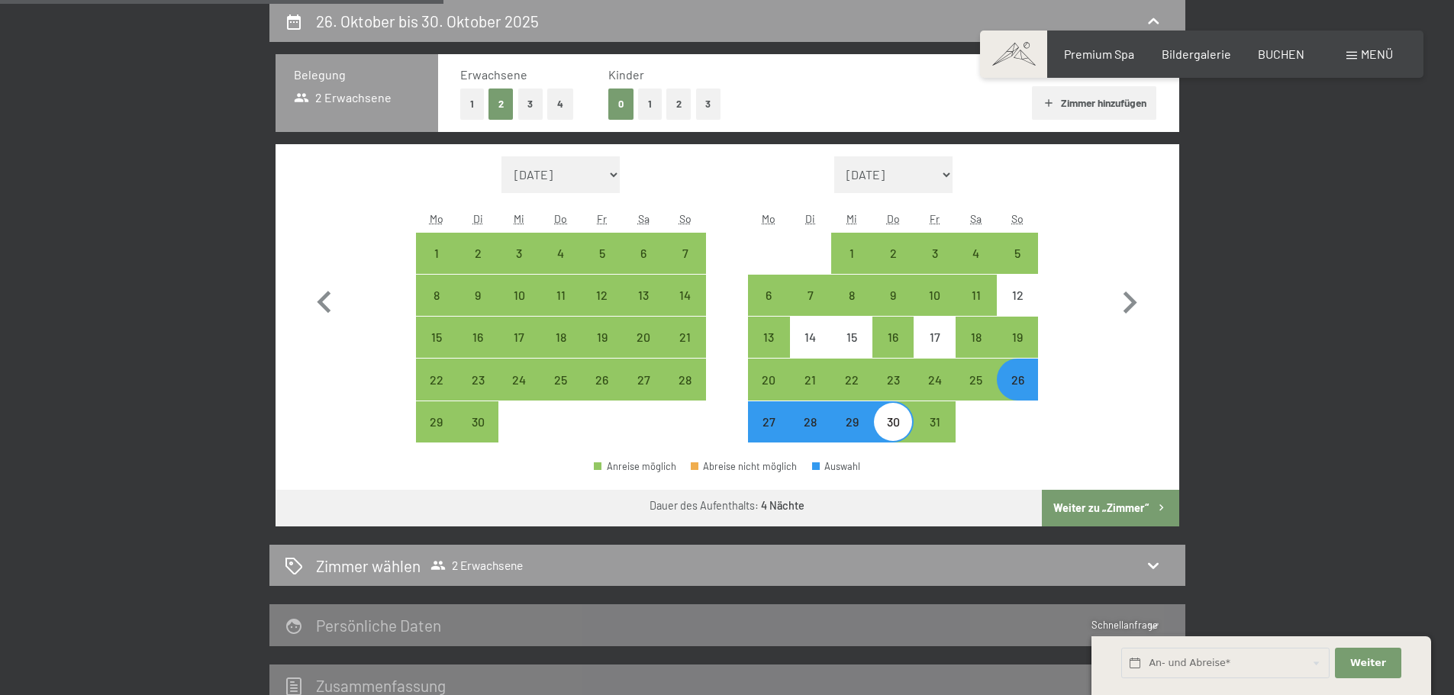
click at [1140, 500] on button "Weiter zu „Zimmer“" at bounding box center [1110, 508] width 137 height 37
select select "2025-09-01"
select select "2025-10-01"
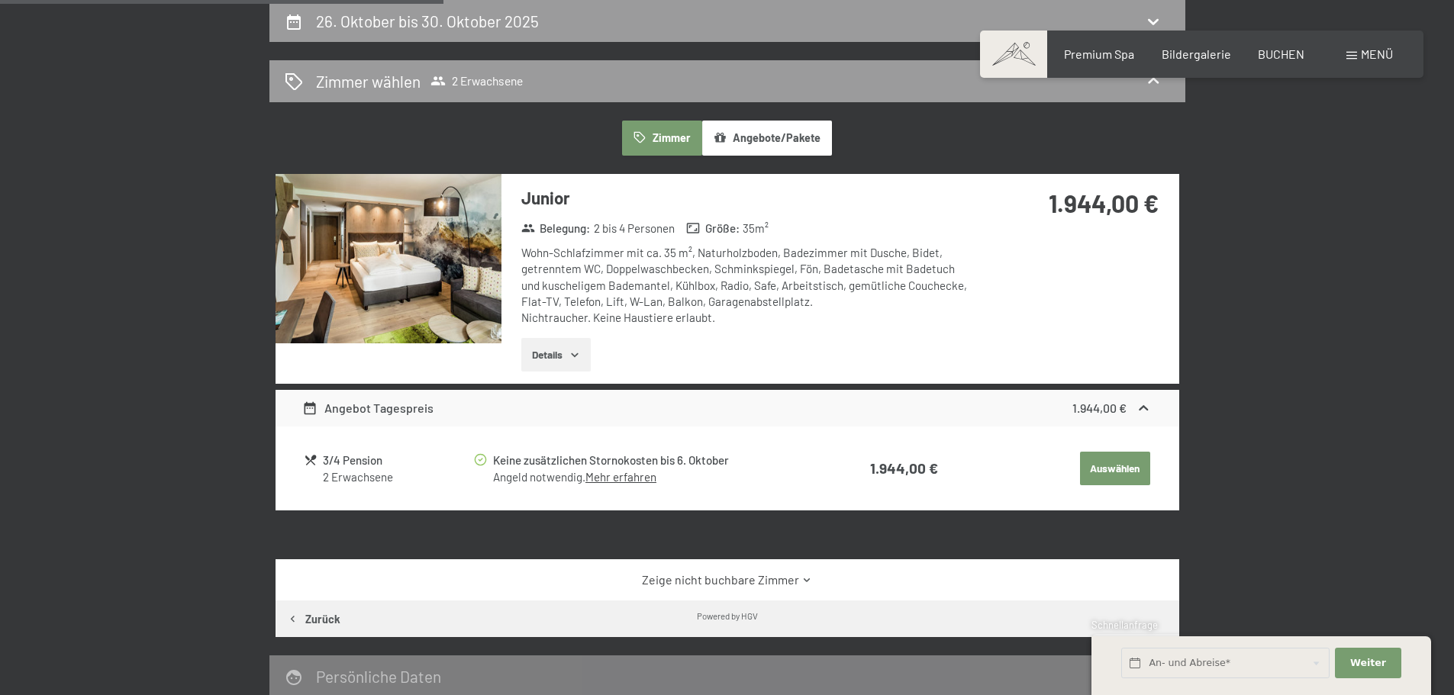
click at [391, 417] on div "Angebot Tagespreis" at bounding box center [367, 408] width 131 height 18
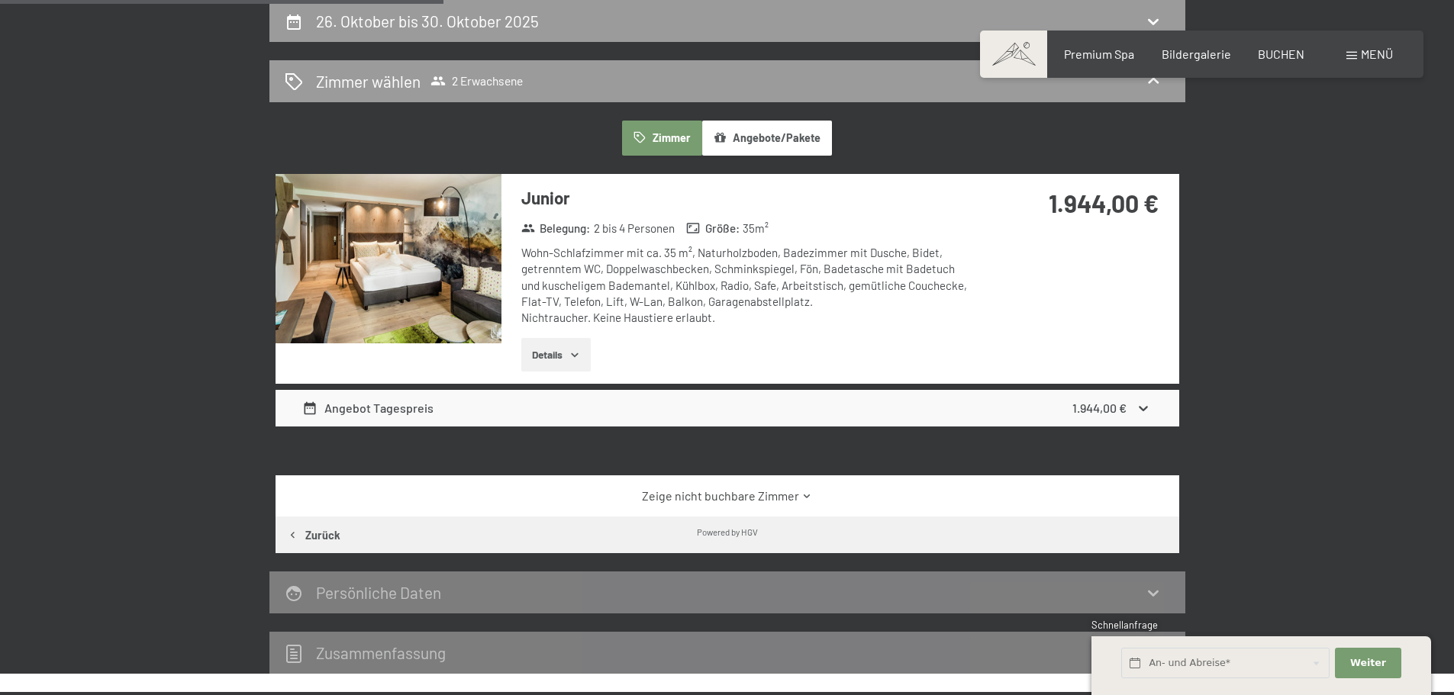
click at [392, 417] on div "Angebot Tagespreis" at bounding box center [367, 408] width 131 height 18
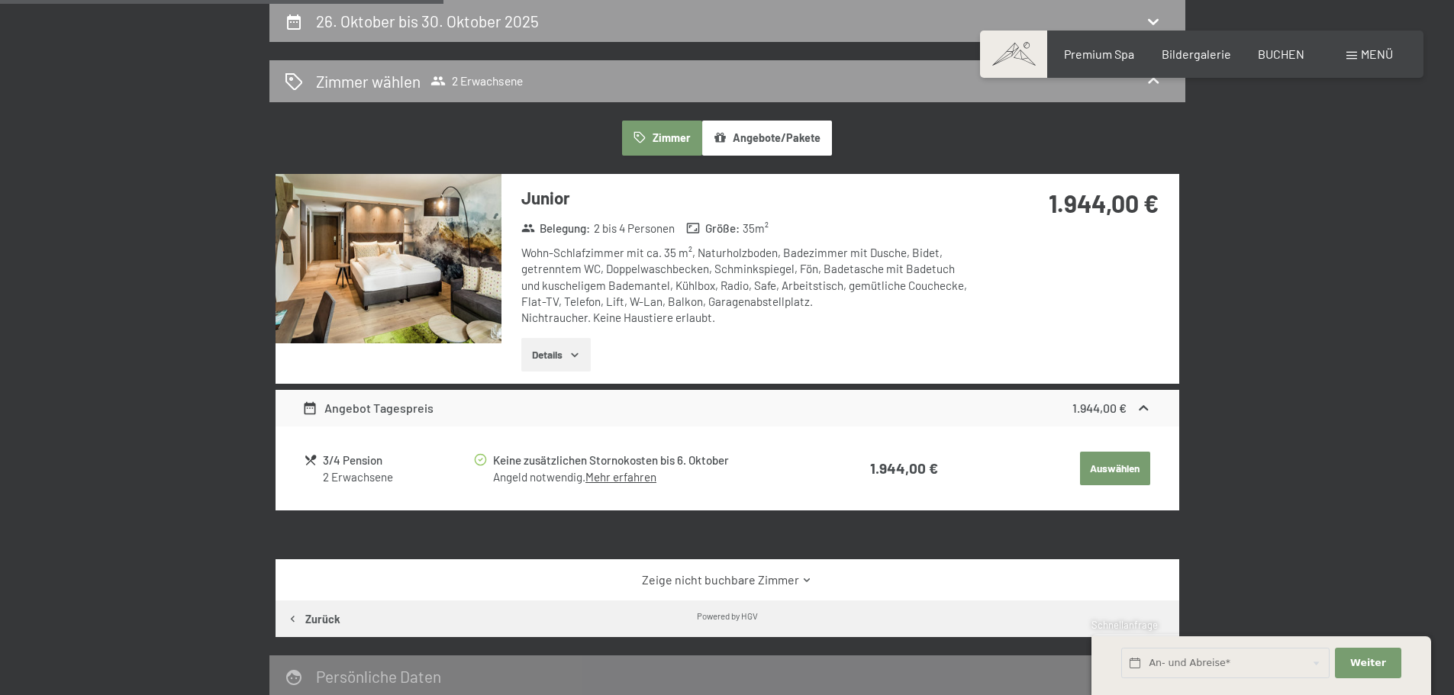
click at [753, 137] on button "Angebote/Pakete" at bounding box center [767, 138] width 130 height 35
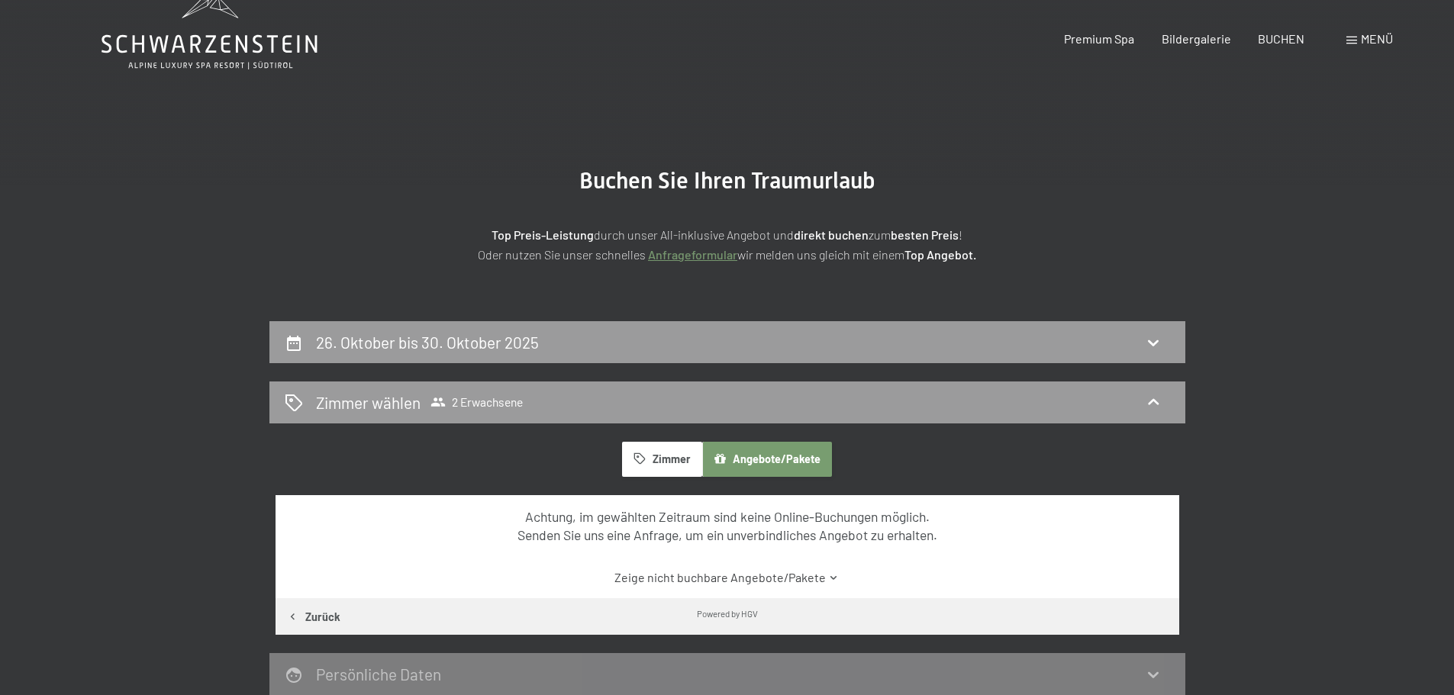
scroll to position [0, 0]
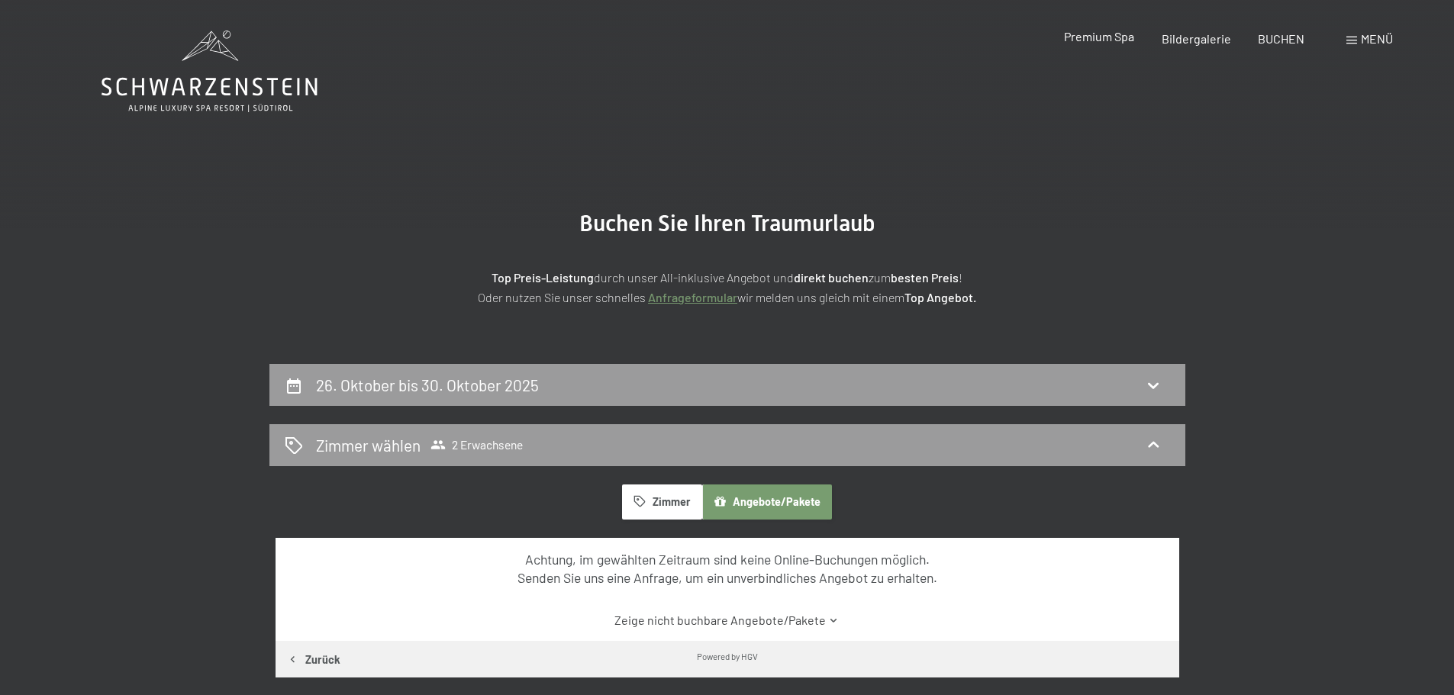
click at [1106, 36] on span "Premium Spa" at bounding box center [1099, 36] width 70 height 15
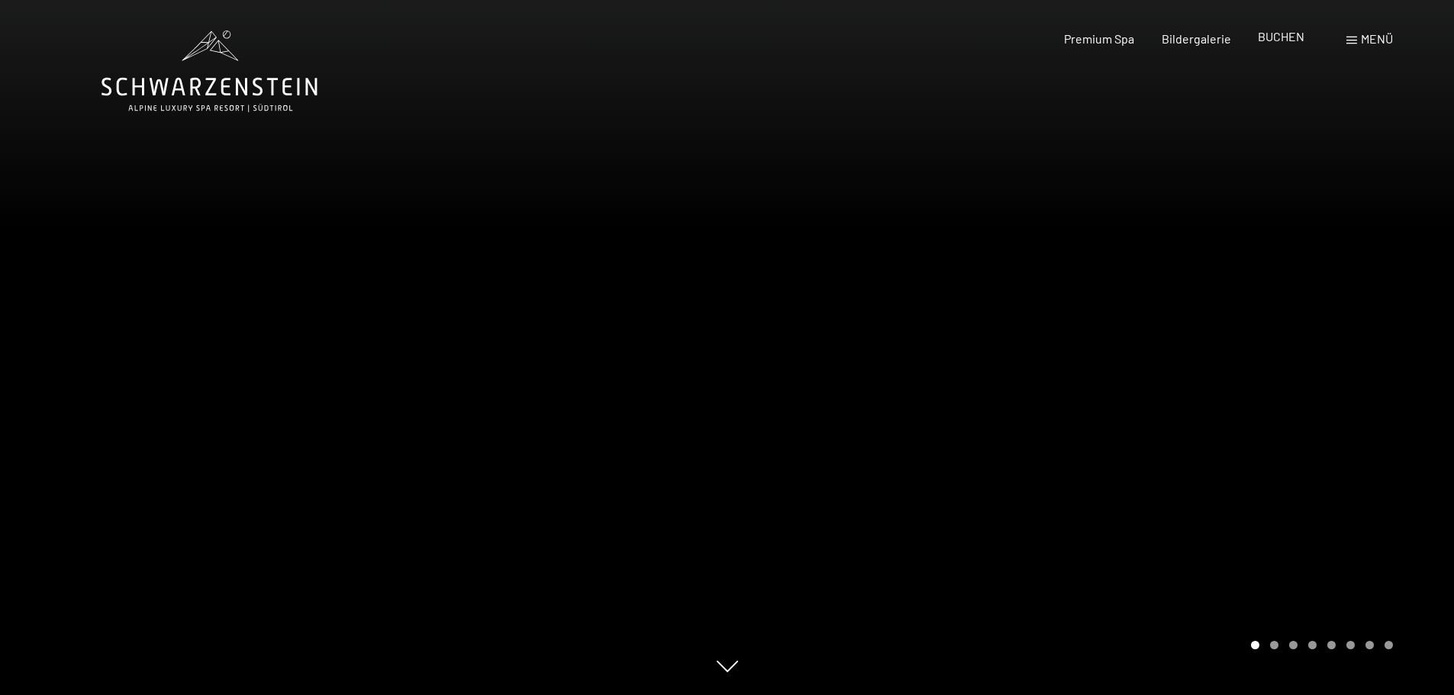
click at [1283, 34] on span "BUCHEN" at bounding box center [1281, 36] width 47 height 15
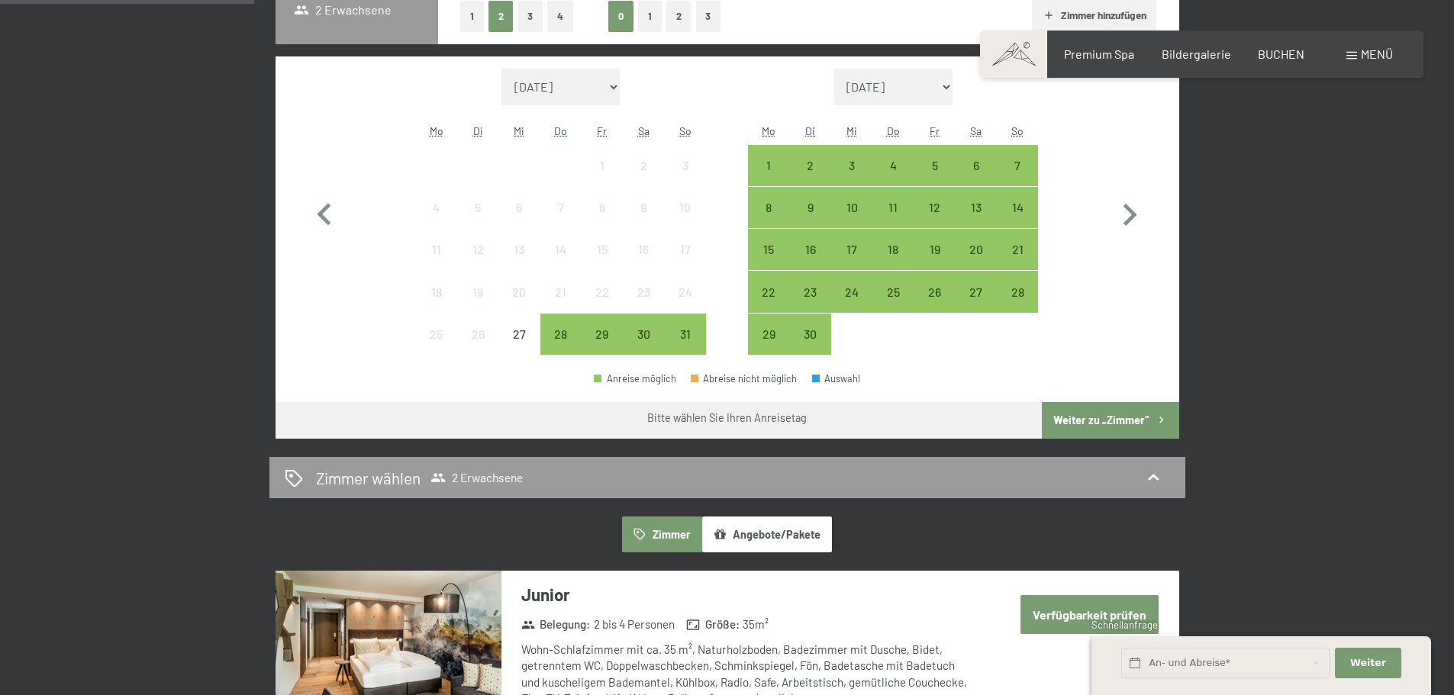
scroll to position [305, 0]
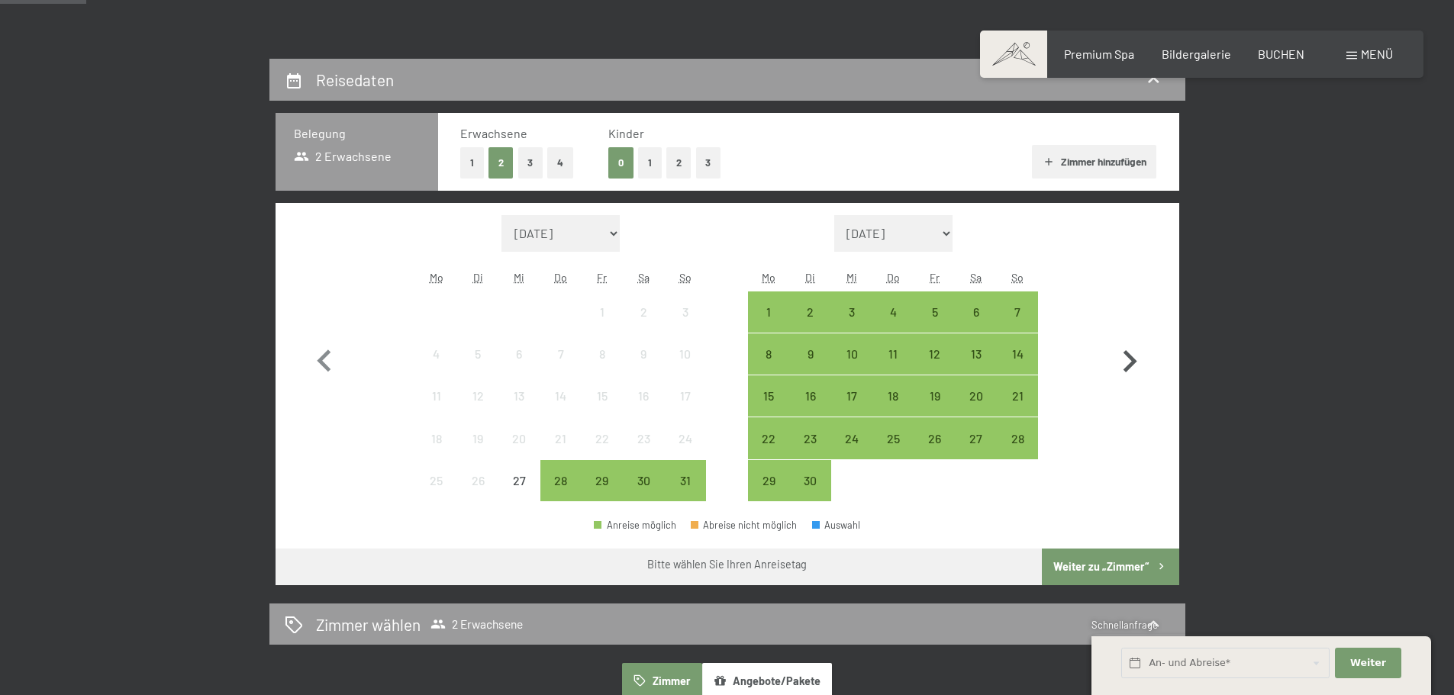
click at [1127, 345] on icon "button" at bounding box center [1129, 362] width 44 height 44
select select "2025-09-01"
select select "2025-10-01"
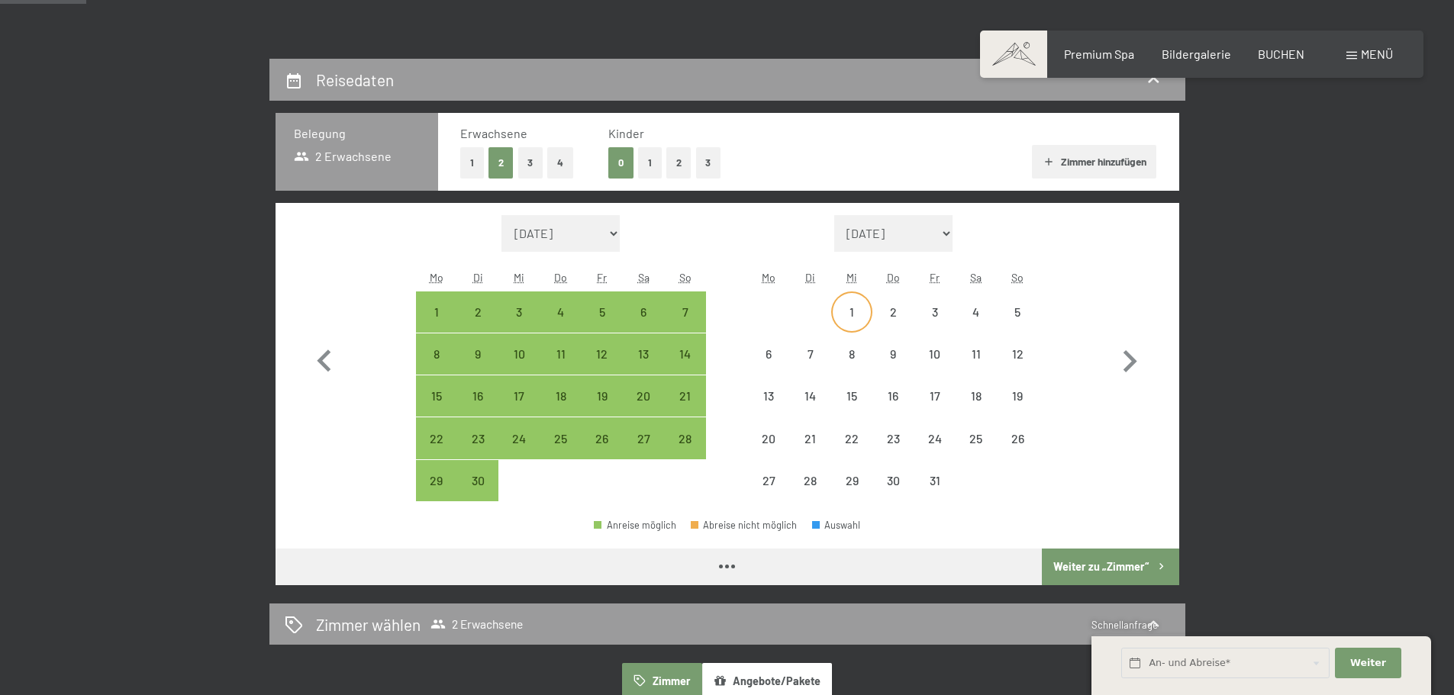
select select "2025-09-01"
select select "2025-10-01"
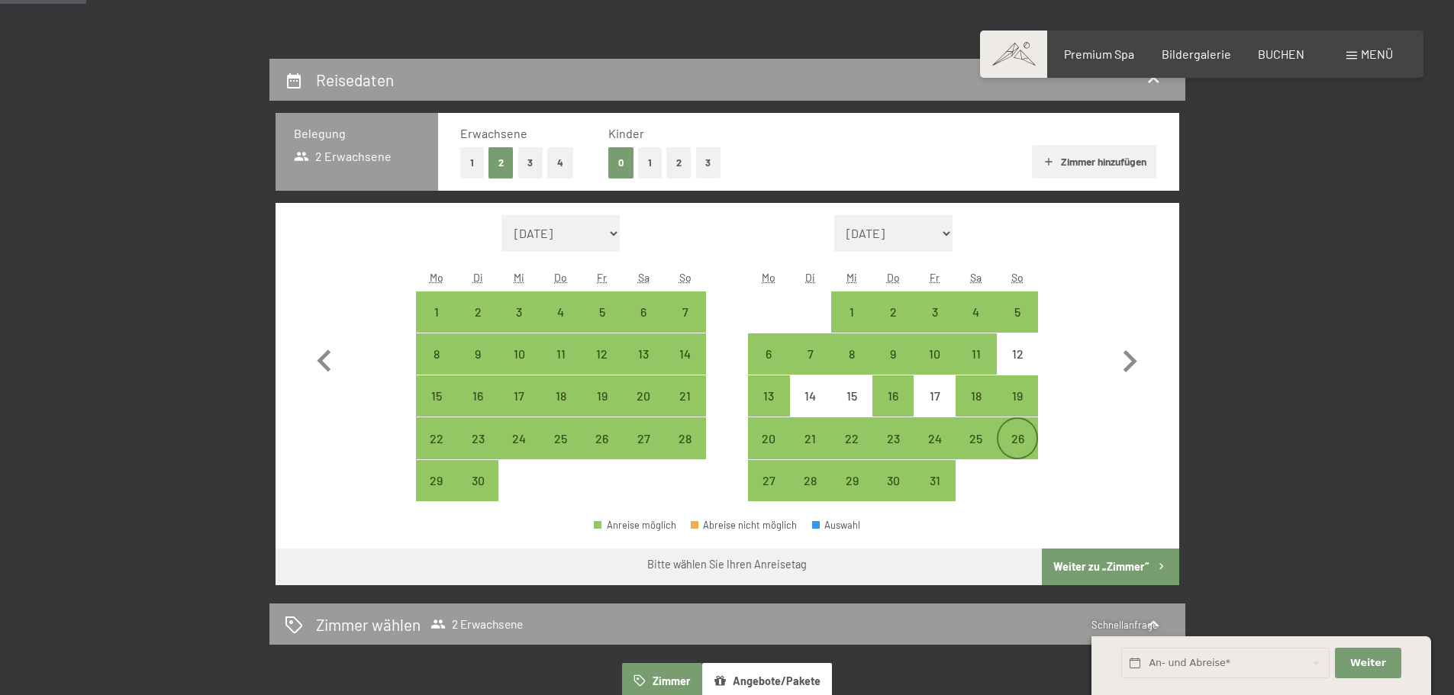
click at [1027, 435] on div "26" at bounding box center [1017, 452] width 38 height 38
select select "2025-09-01"
select select "2025-10-01"
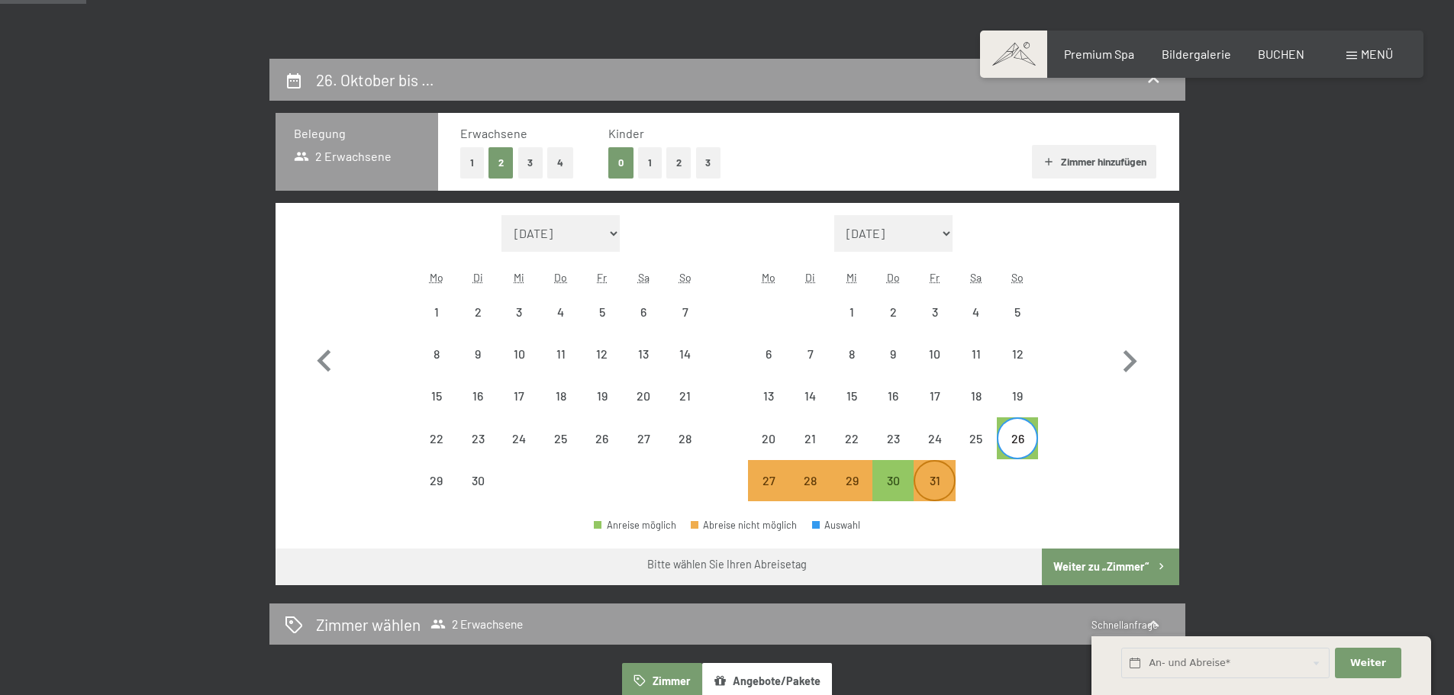
click at [935, 477] on div "31" at bounding box center [934, 494] width 38 height 38
select select "2025-09-01"
select select "2025-10-01"
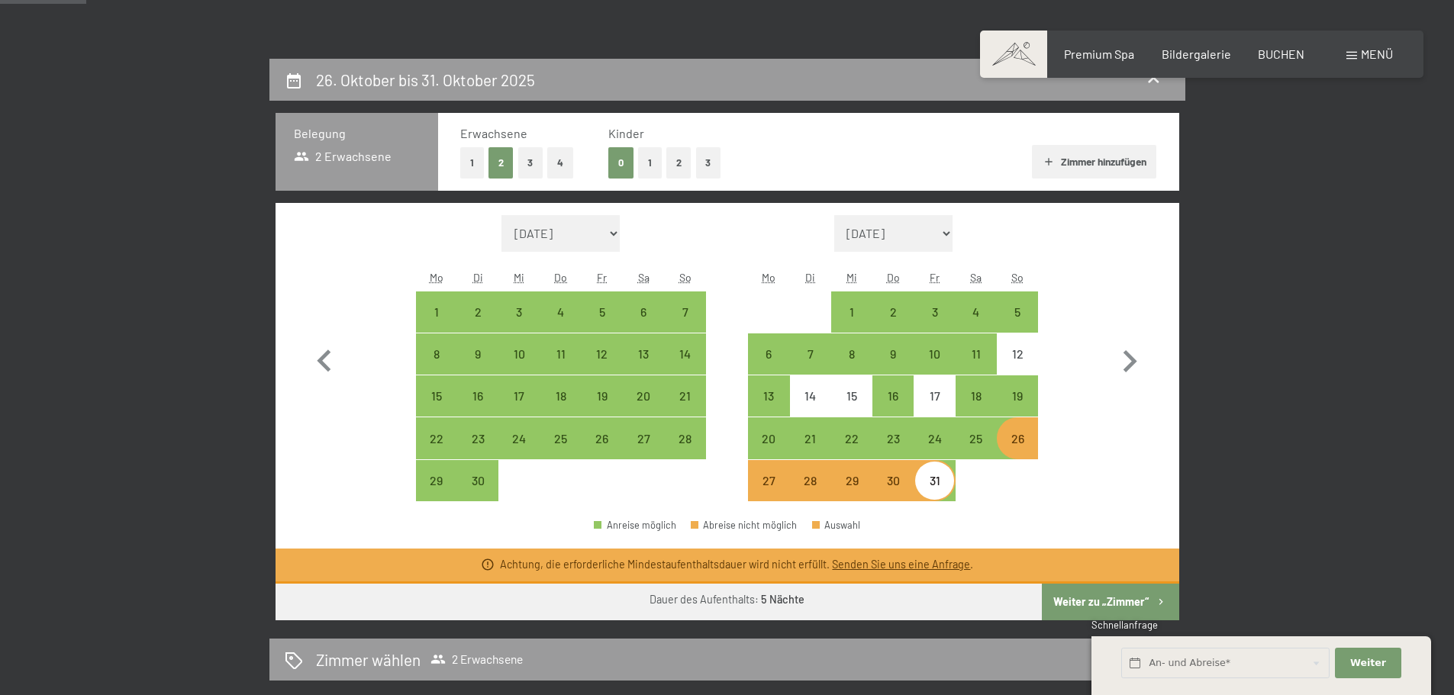
click at [761, 482] on div "27" at bounding box center [769, 494] width 38 height 38
select select "2025-09-01"
select select "2025-10-01"
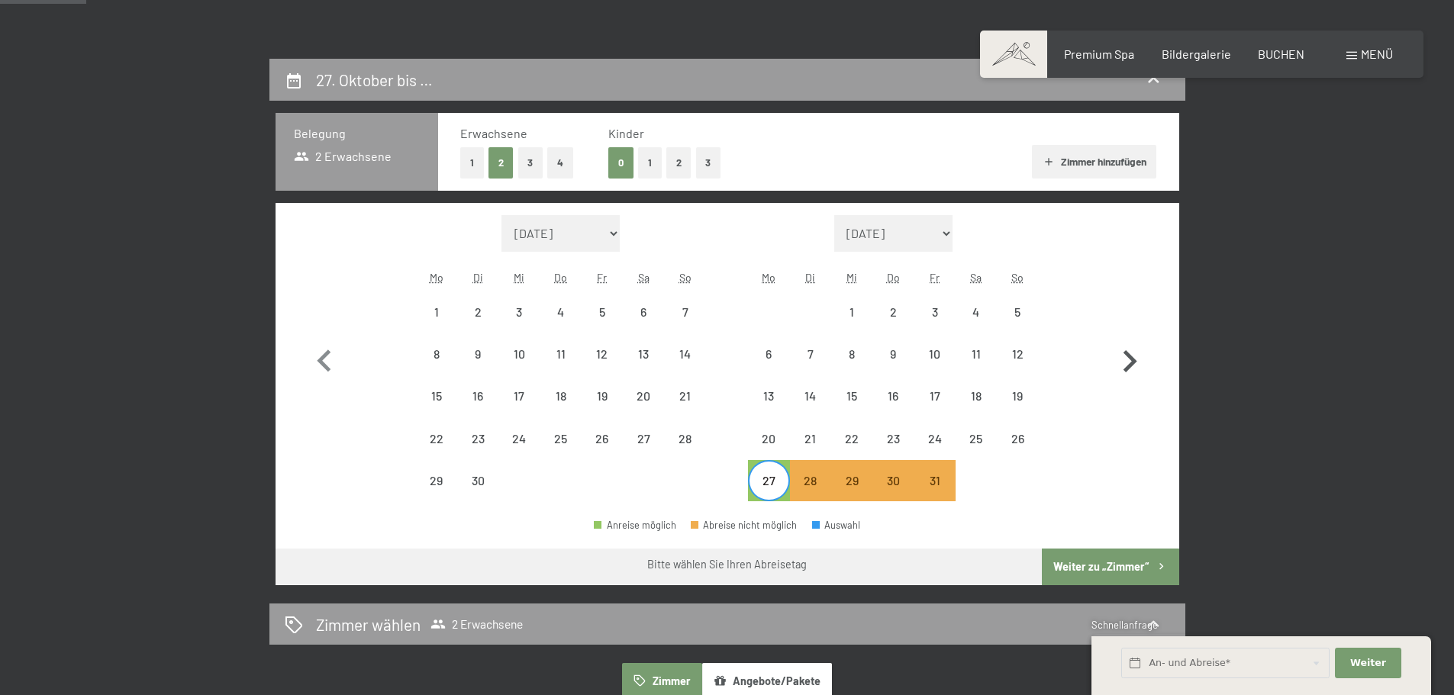
click at [1133, 365] on icon "button" at bounding box center [1131, 361] width 14 height 22
select select "2025-10-01"
select select "2025-11-01"
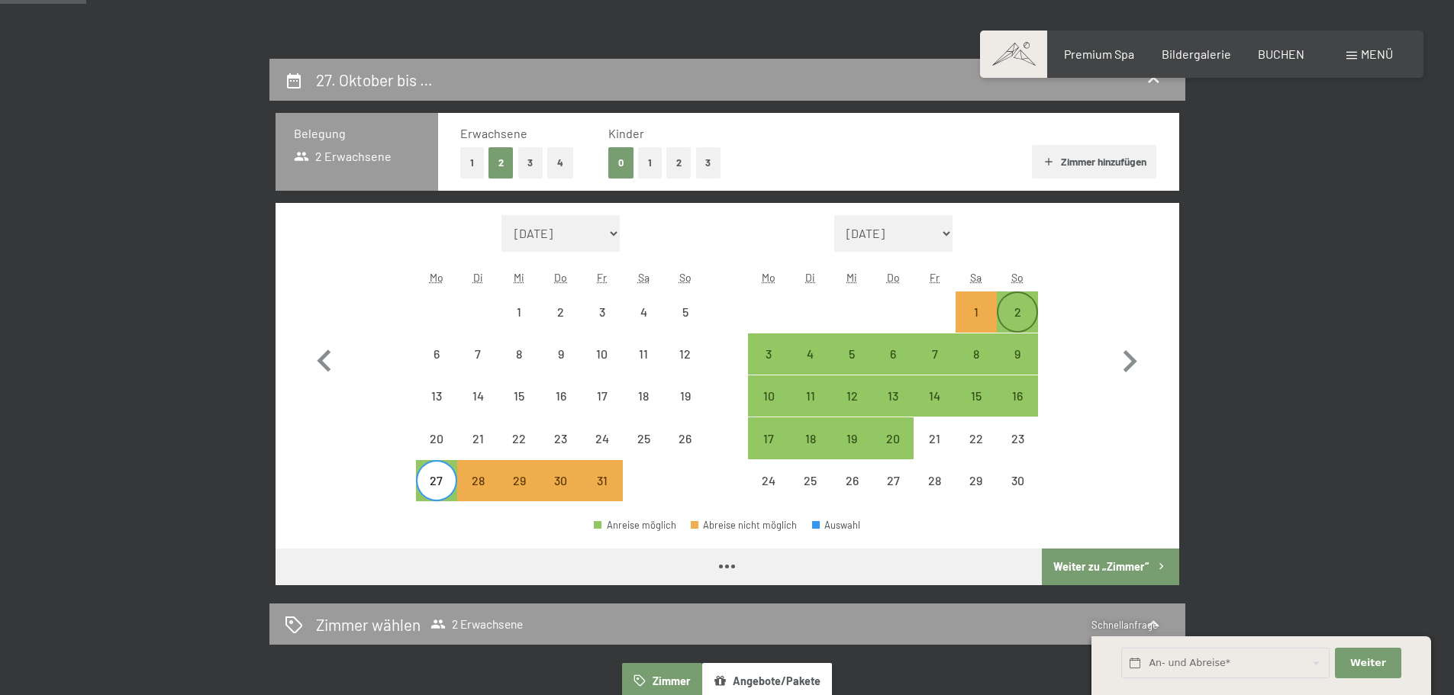
click at [1021, 306] on div "2" at bounding box center [1017, 325] width 38 height 38
select select "2025-10-01"
select select "2025-11-01"
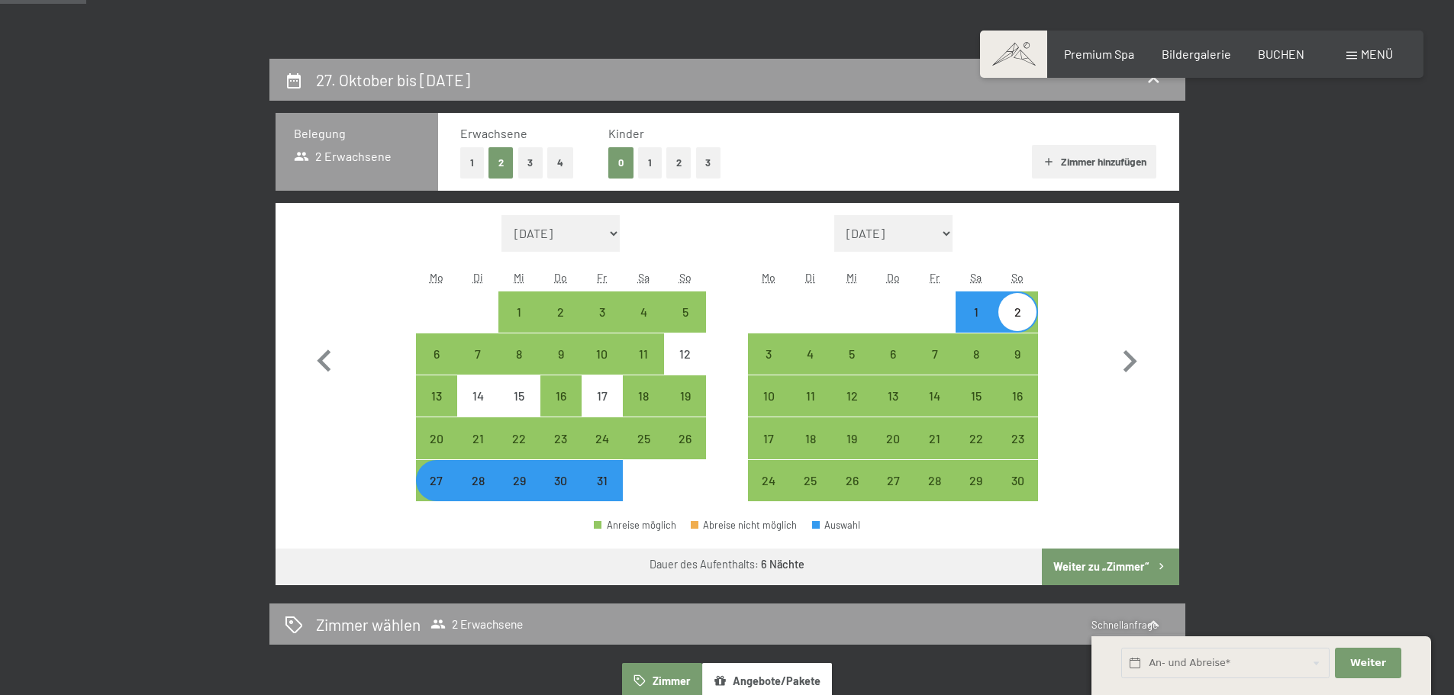
click at [1143, 565] on button "Weiter zu „Zimmer“" at bounding box center [1110, 567] width 137 height 37
select select "2025-10-01"
select select "2025-11-01"
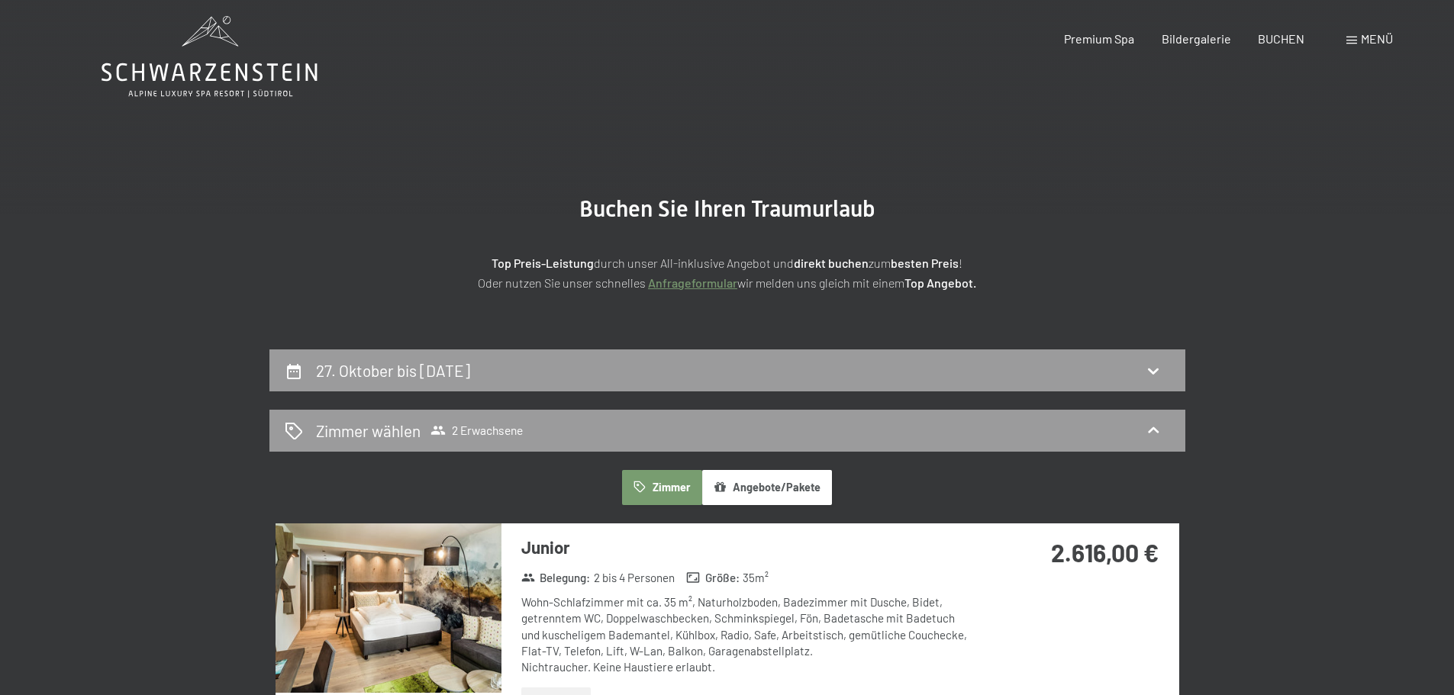
scroll to position [0, 0]
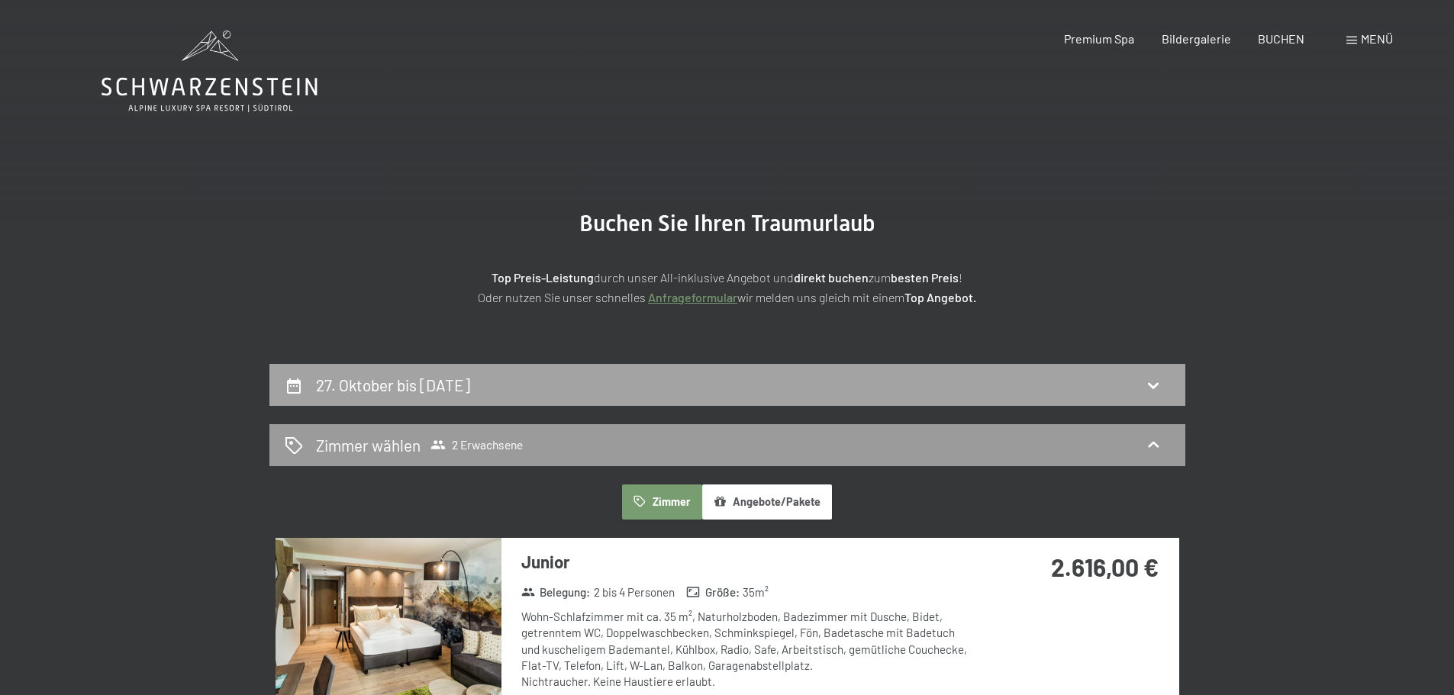
click at [395, 384] on h2 "27. Oktober bis 2. November 2025" at bounding box center [393, 385] width 154 height 19
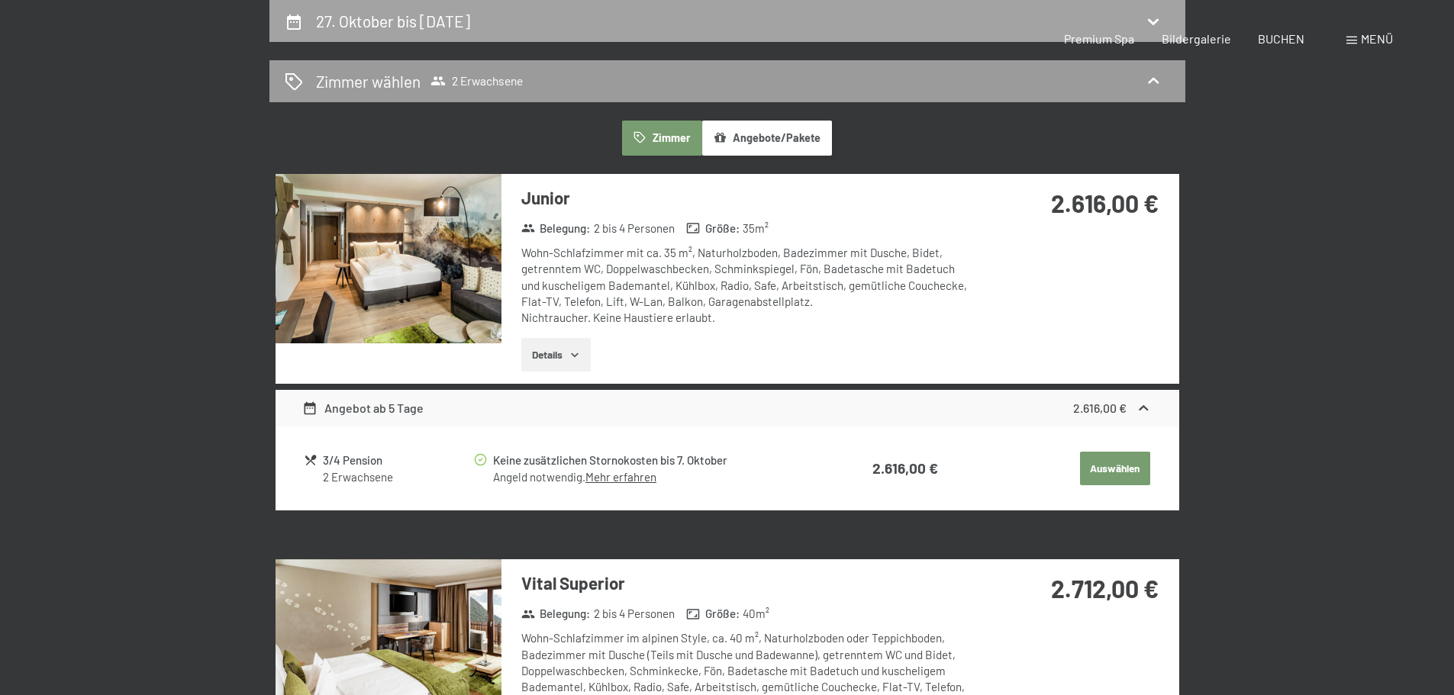
select select "2025-10-01"
select select "2025-11-01"
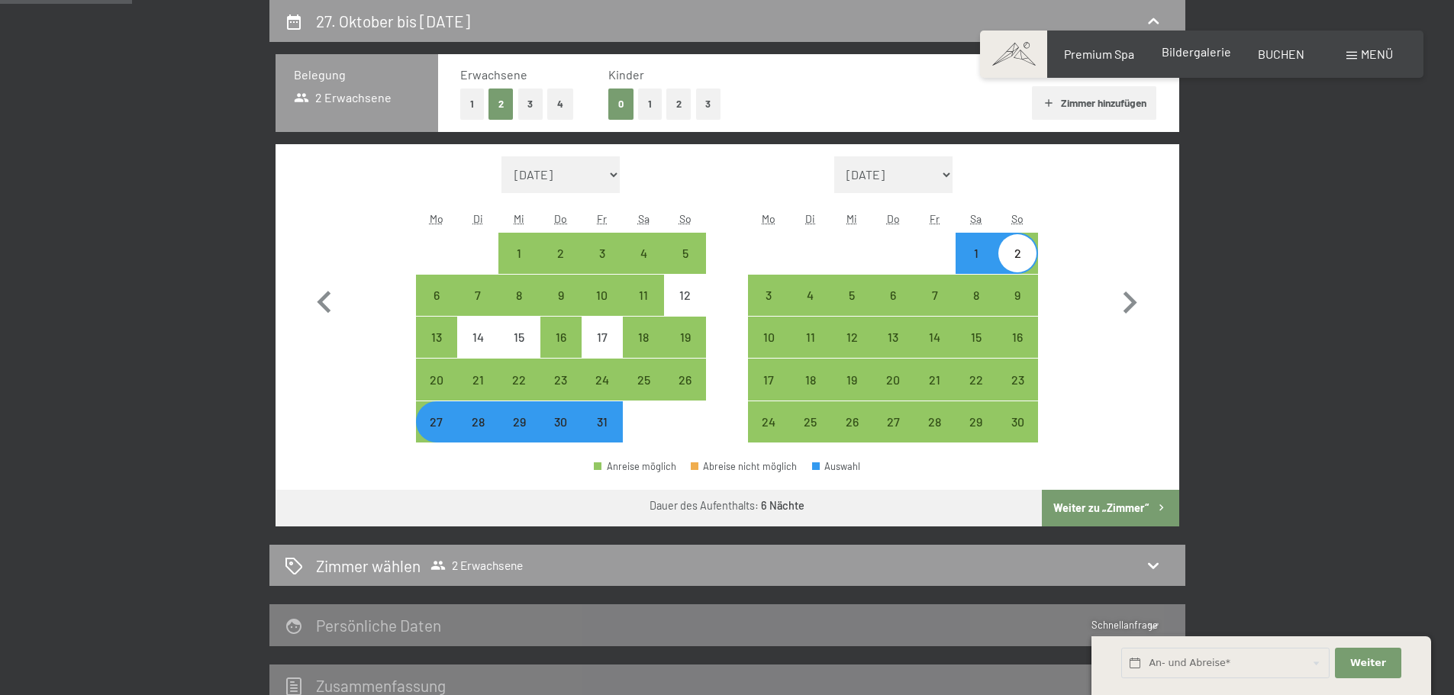
click at [1211, 50] on span "Bildergalerie" at bounding box center [1196, 51] width 69 height 15
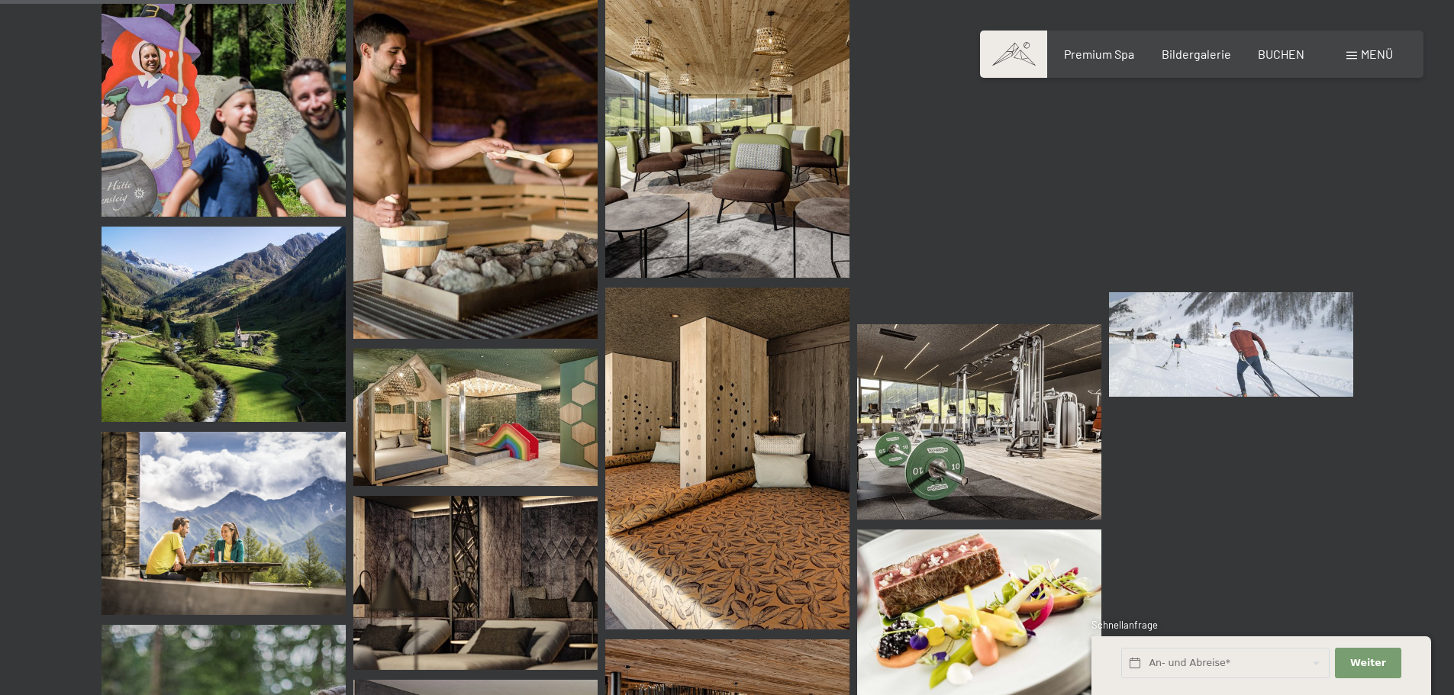
scroll to position [4274, 0]
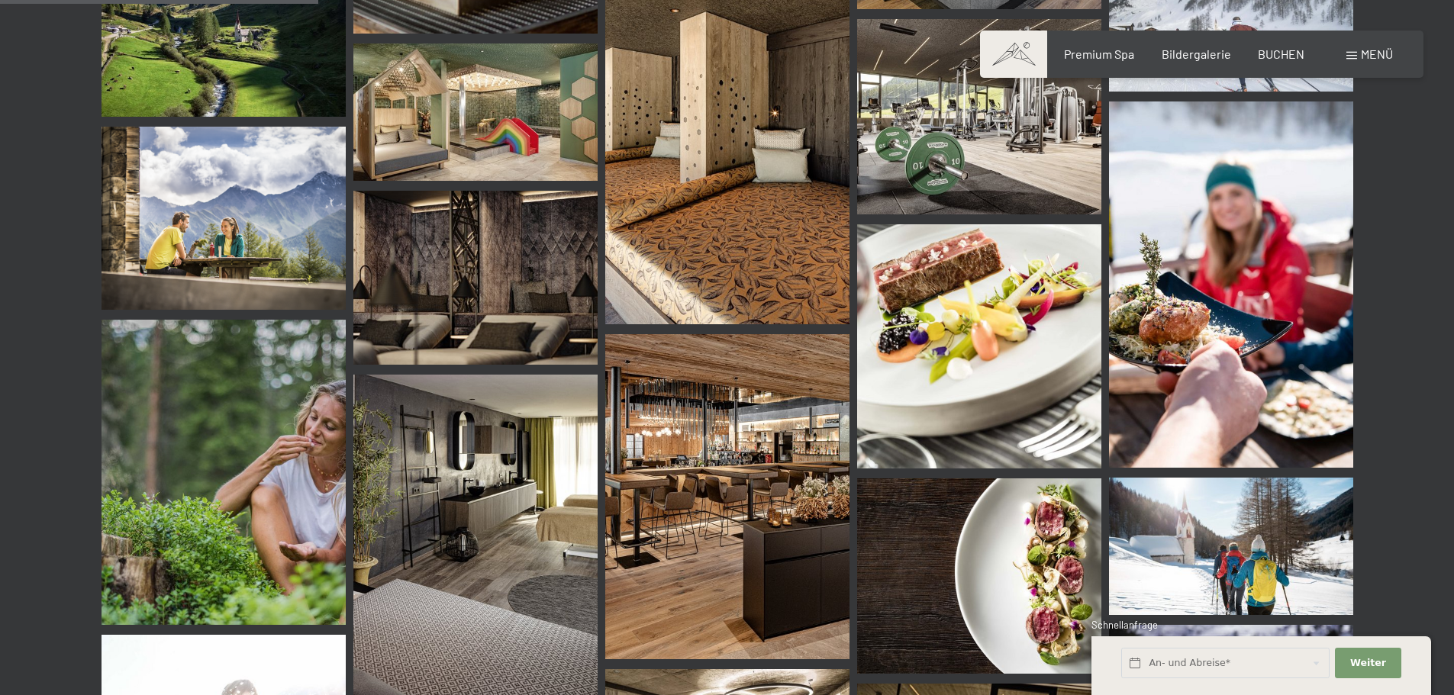
click at [738, 233] on img at bounding box center [727, 153] width 244 height 342
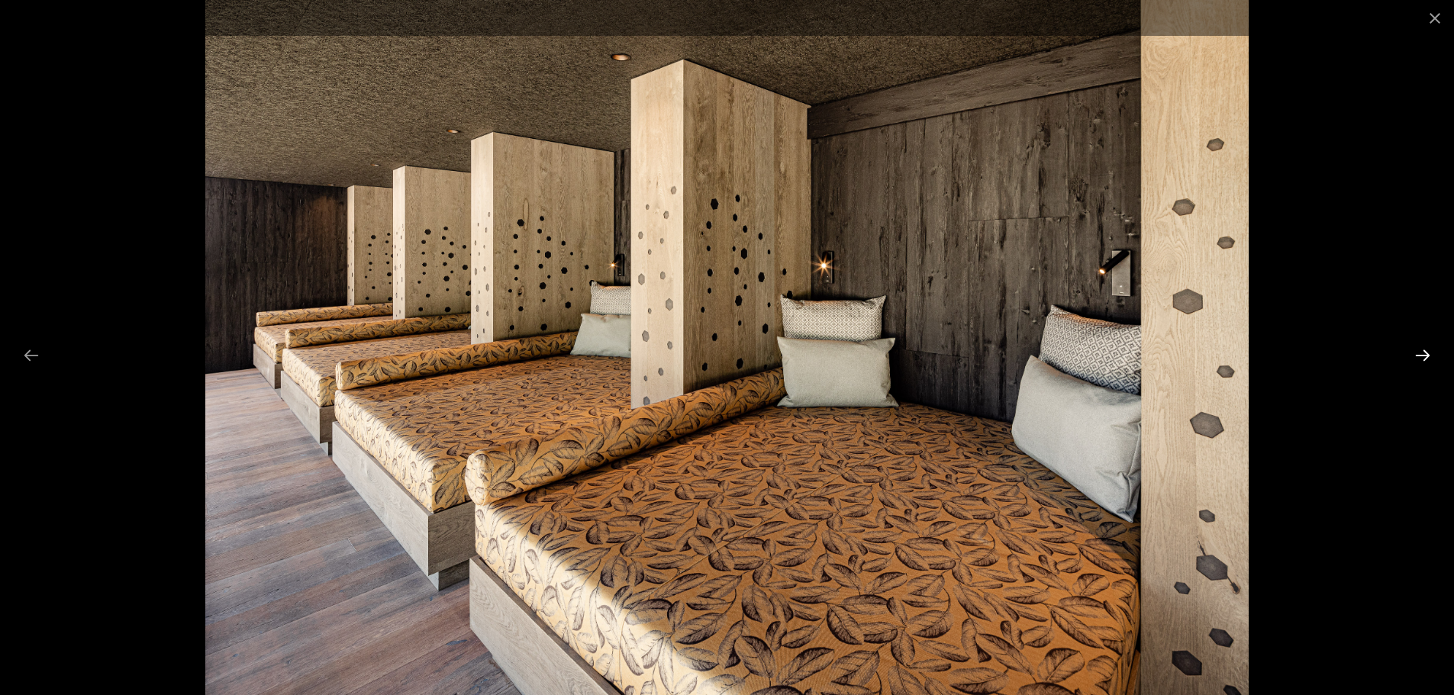
click at [1423, 350] on button "Next slide" at bounding box center [1423, 355] width 32 height 30
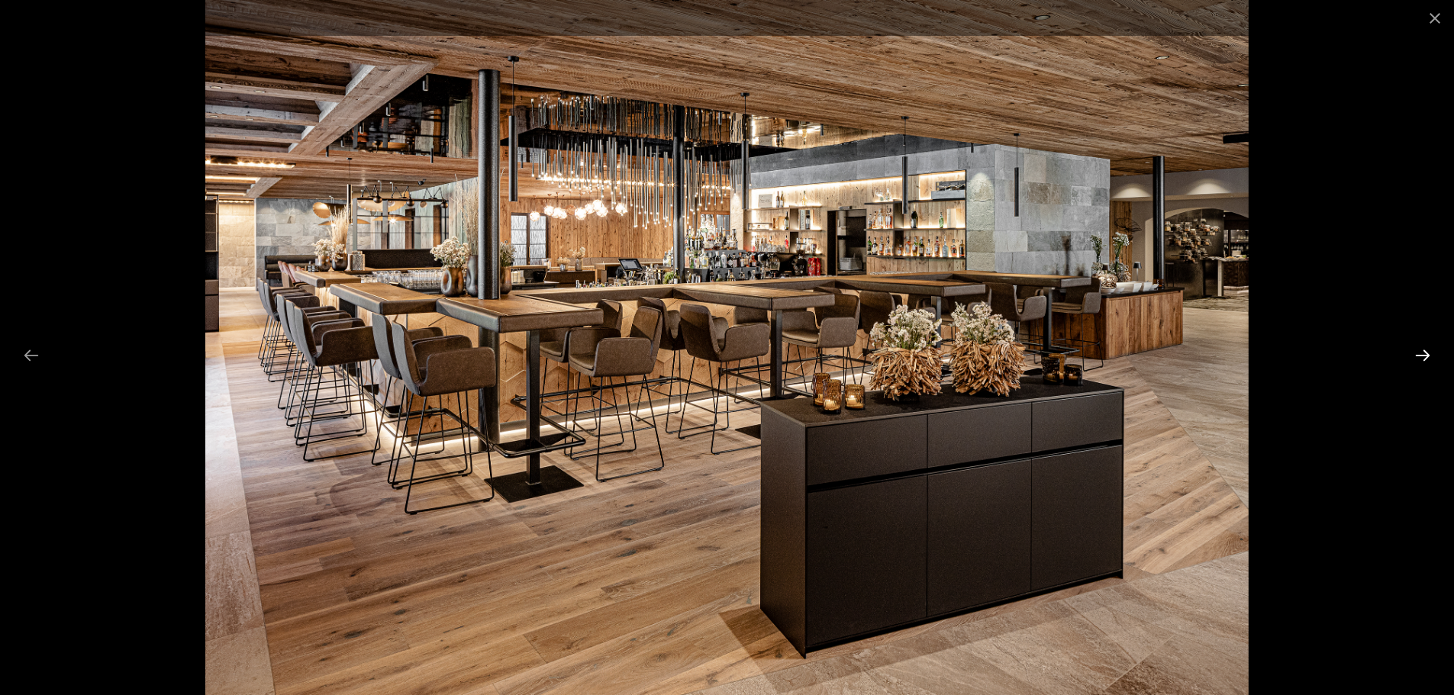
click at [1423, 353] on button "Next slide" at bounding box center [1423, 355] width 32 height 30
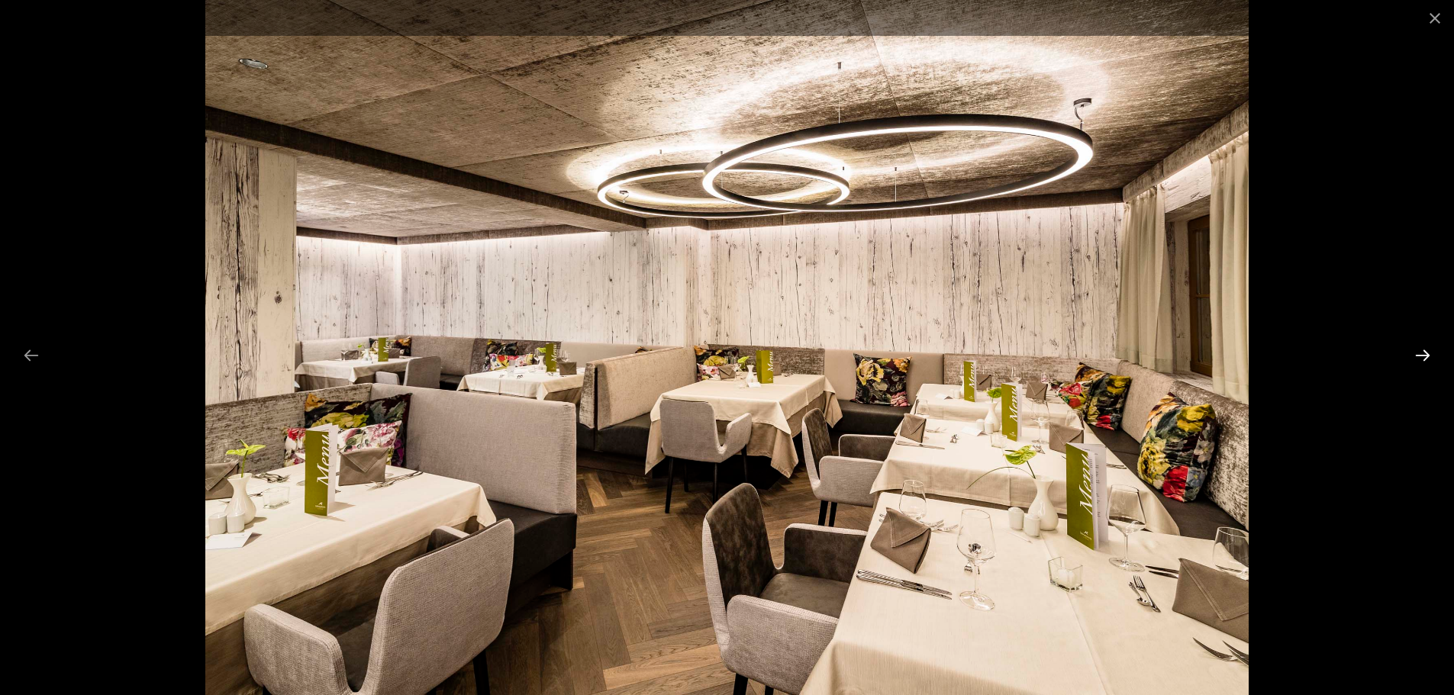
click at [1423, 353] on button "Next slide" at bounding box center [1423, 355] width 32 height 30
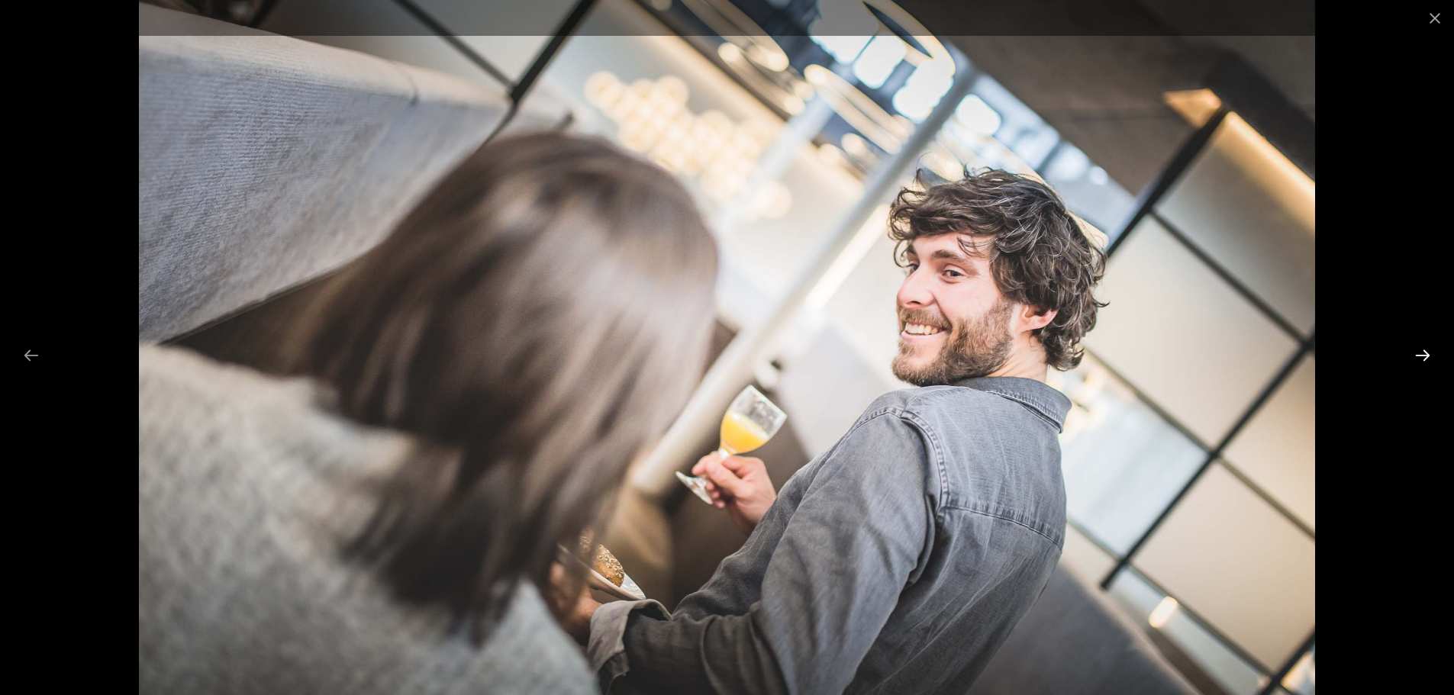
click at [1423, 353] on button "Next slide" at bounding box center [1423, 355] width 32 height 30
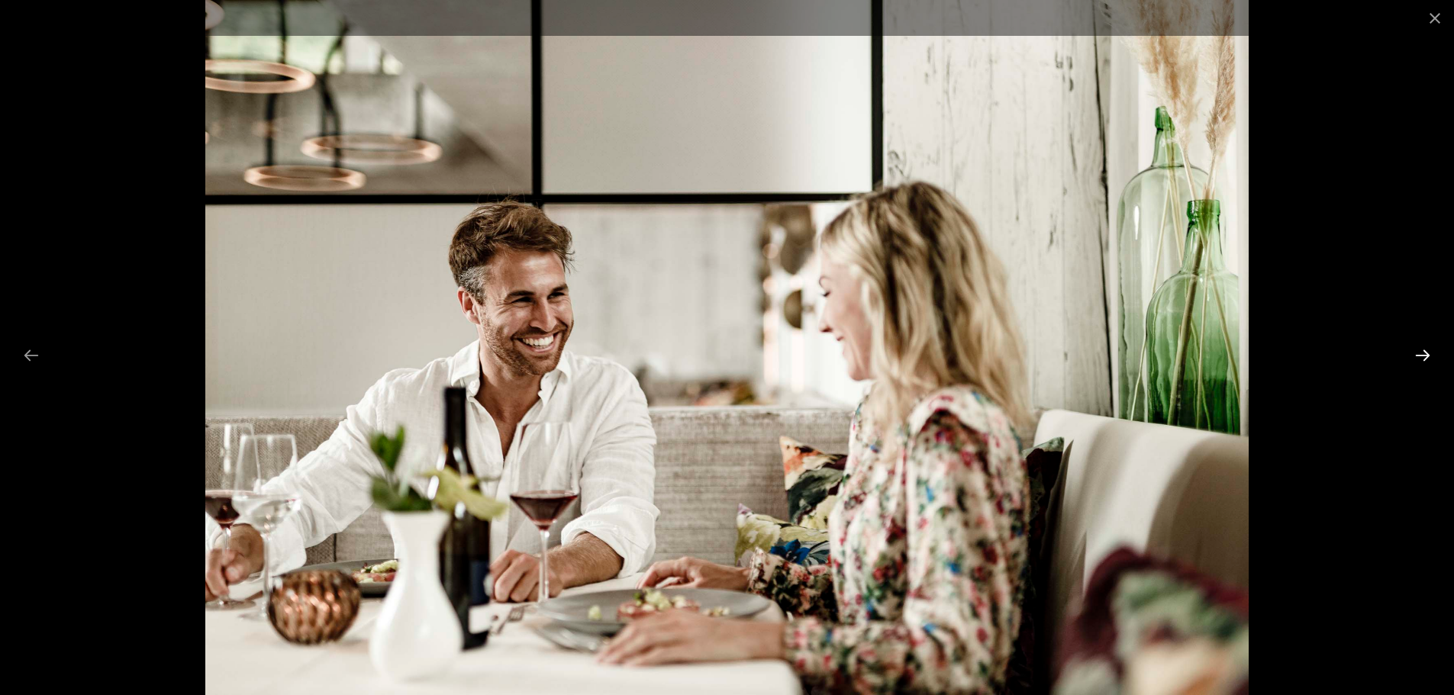
click at [1423, 353] on button "Next slide" at bounding box center [1423, 355] width 32 height 30
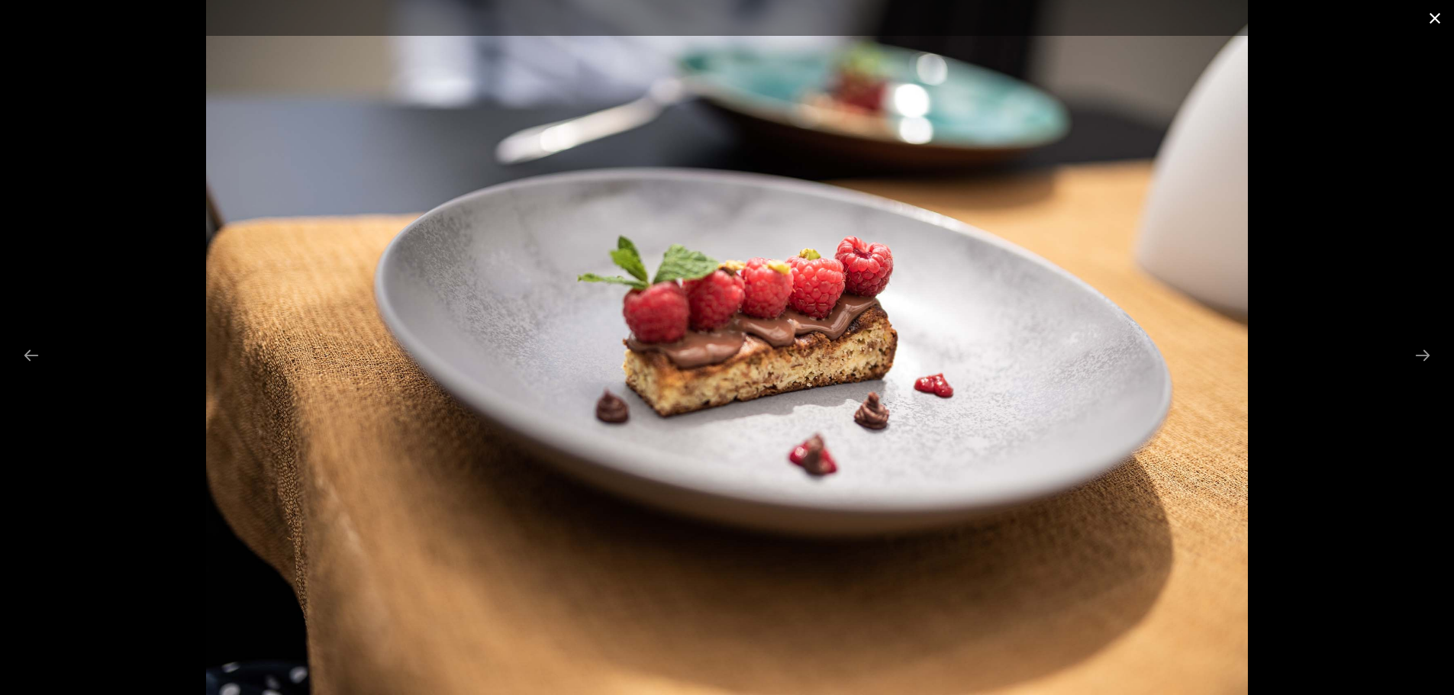
click at [1429, 18] on button "Close gallery" at bounding box center [1435, 18] width 38 height 36
